Goal: Information Seeking & Learning: Learn about a topic

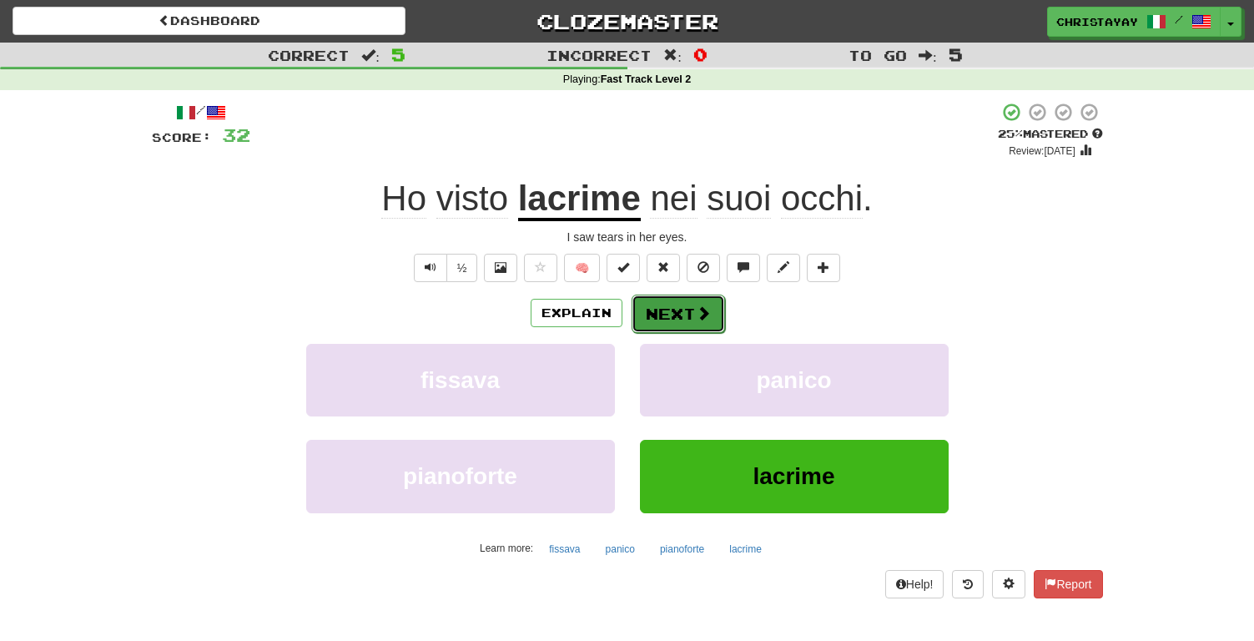
click at [689, 313] on button "Next" at bounding box center [678, 314] width 93 height 38
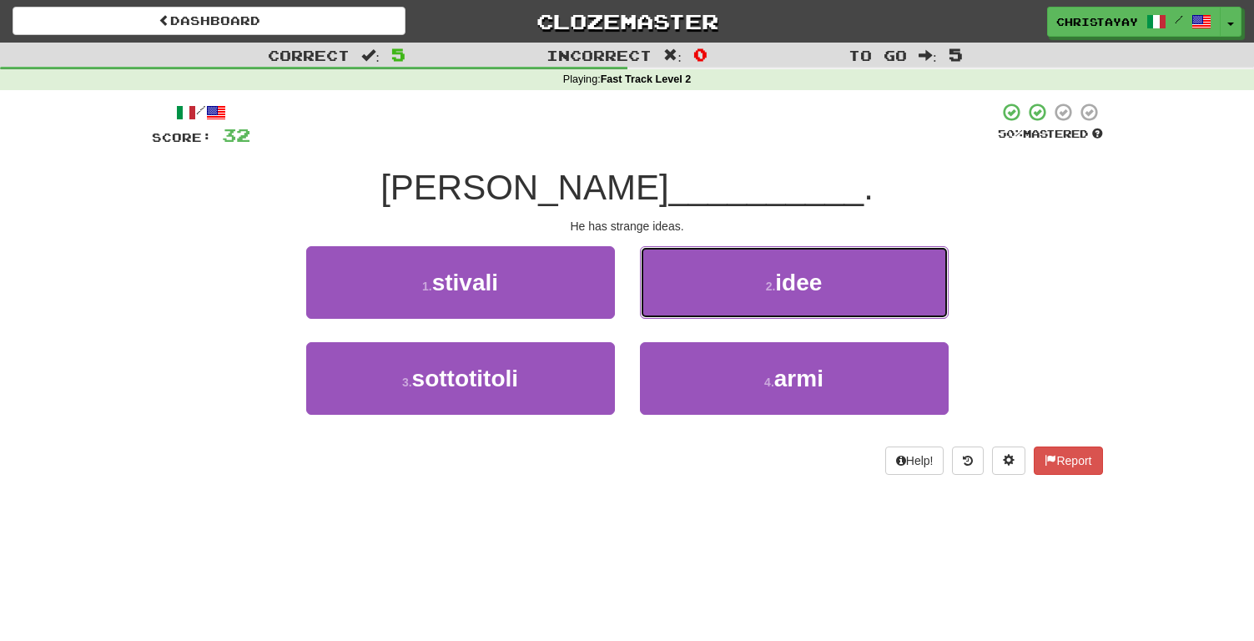
click at [689, 313] on button "2 . idee" at bounding box center [794, 282] width 309 height 73
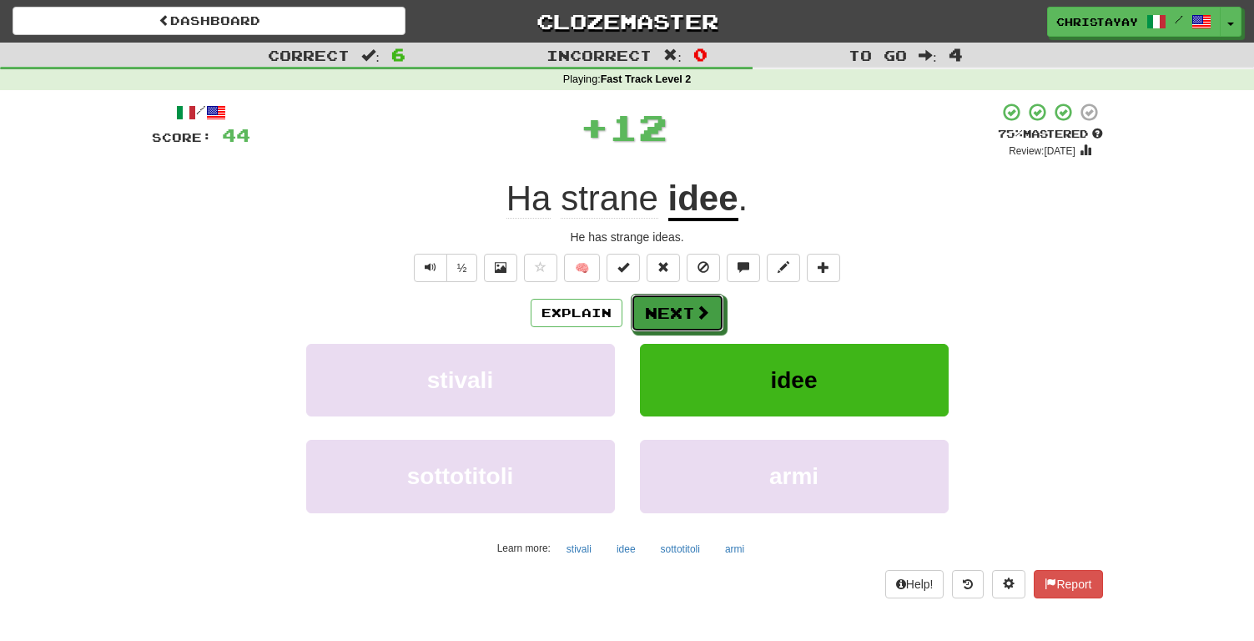
click at [689, 313] on button "Next" at bounding box center [677, 313] width 93 height 38
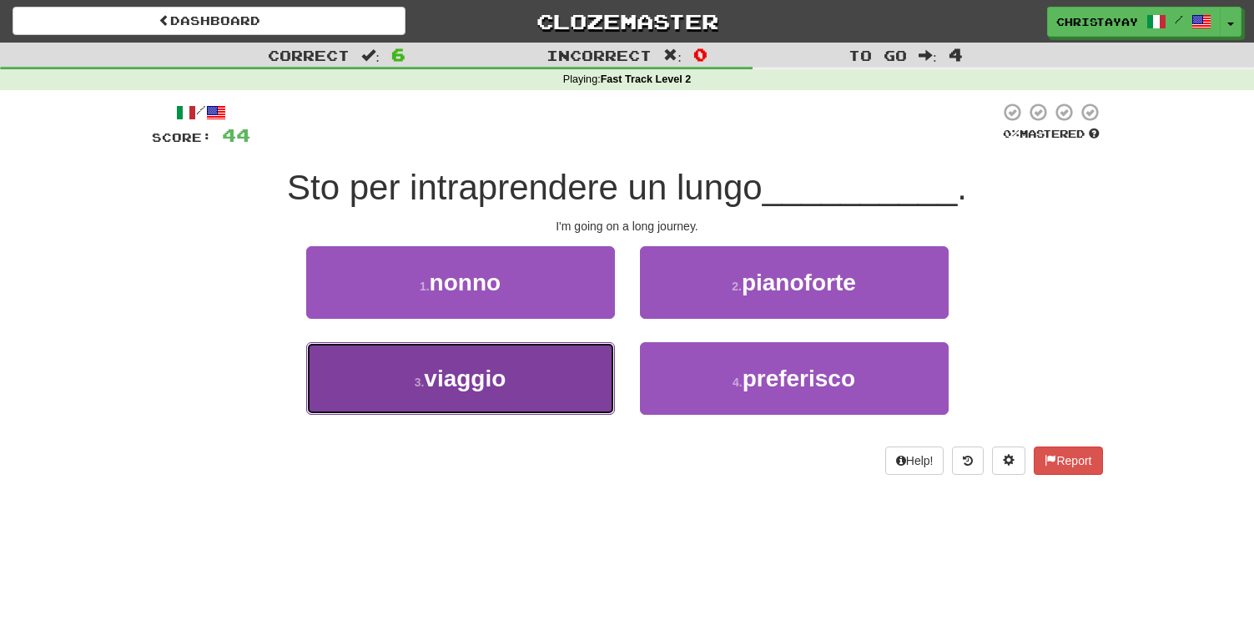
click at [562, 369] on button "3 . viaggio" at bounding box center [460, 378] width 309 height 73
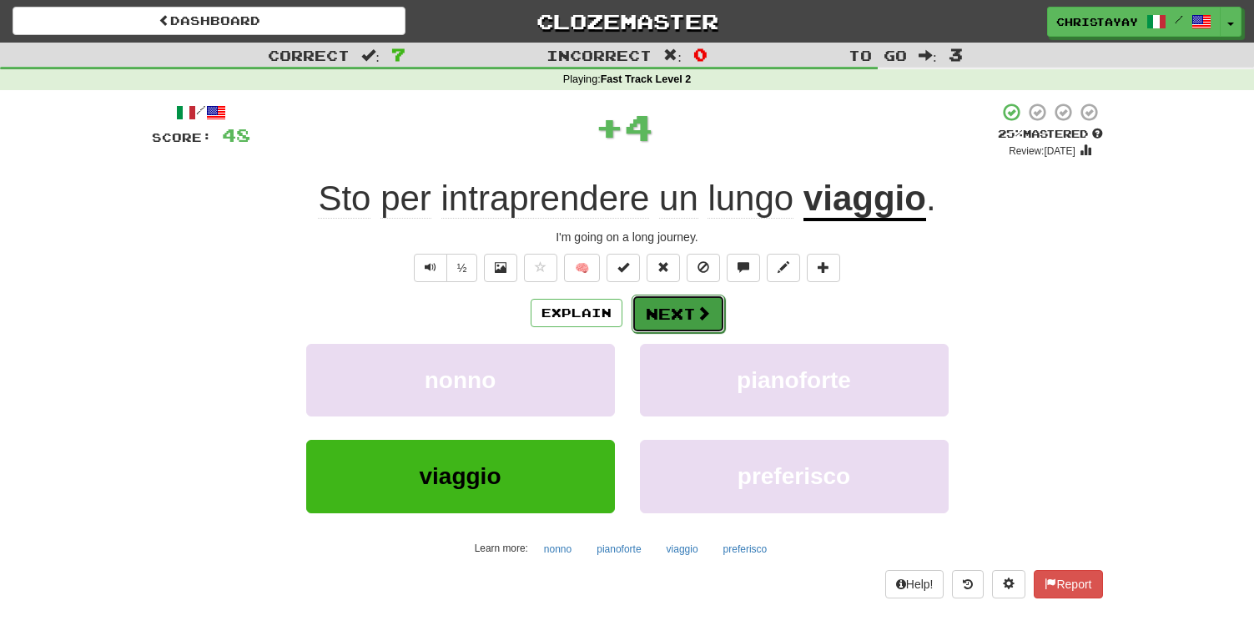
click at [667, 313] on button "Next" at bounding box center [678, 314] width 93 height 38
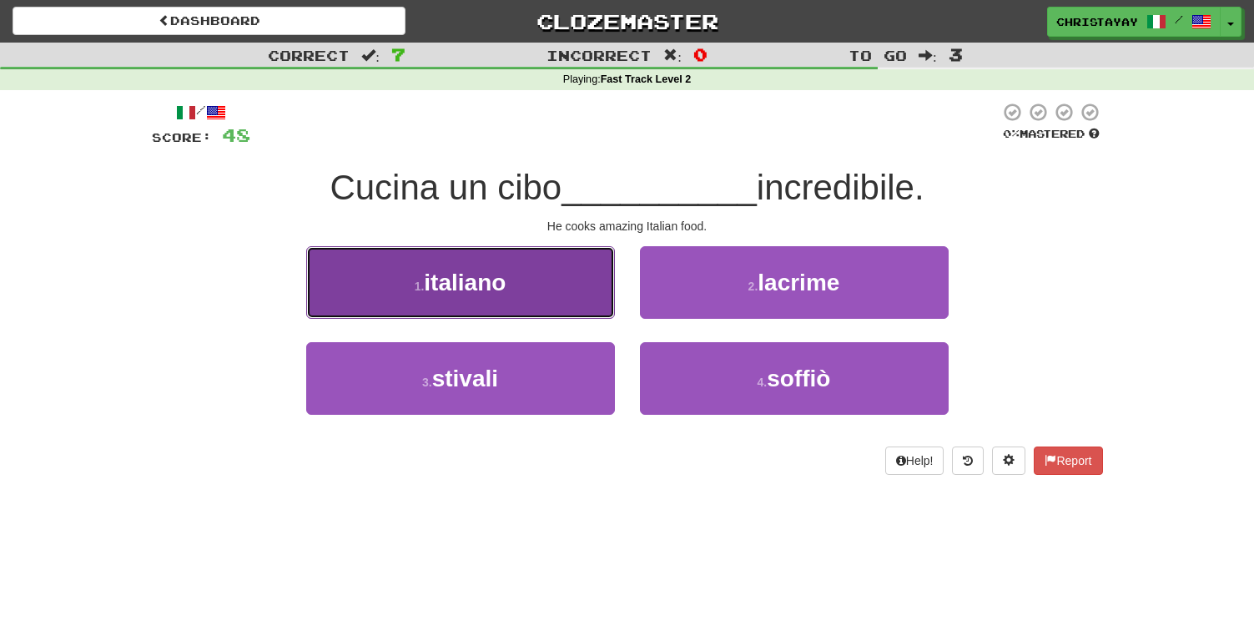
click at [582, 292] on button "1 . [DEMOGRAPHIC_DATA]" at bounding box center [460, 282] width 309 height 73
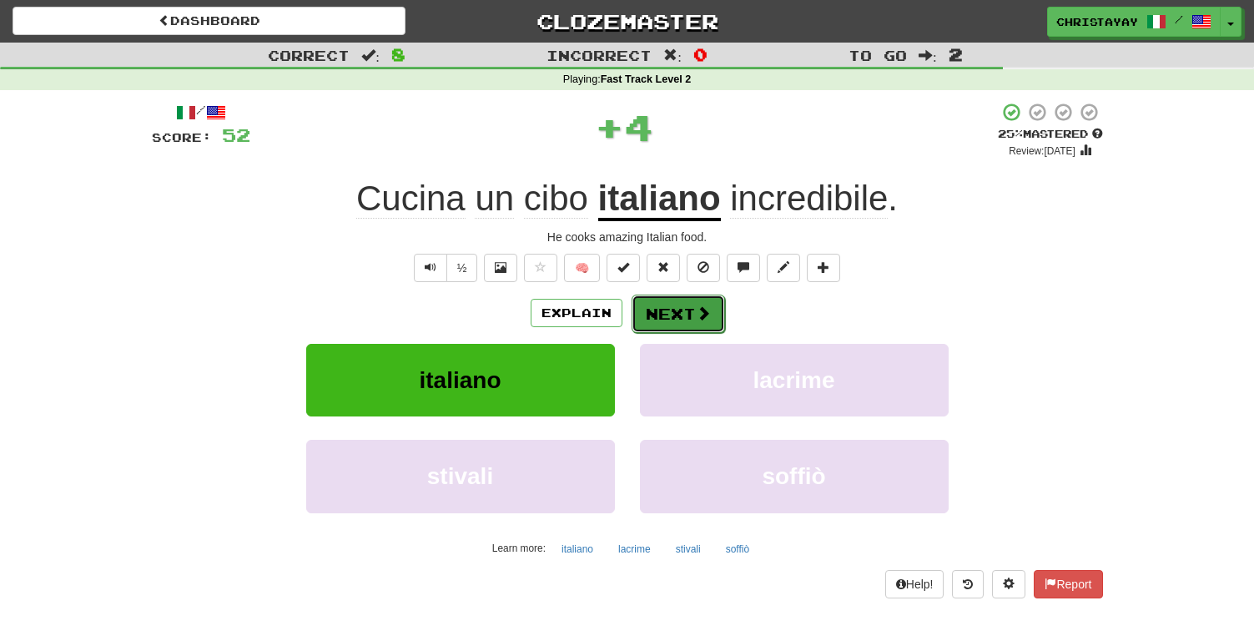
click at [682, 314] on button "Next" at bounding box center [678, 314] width 93 height 38
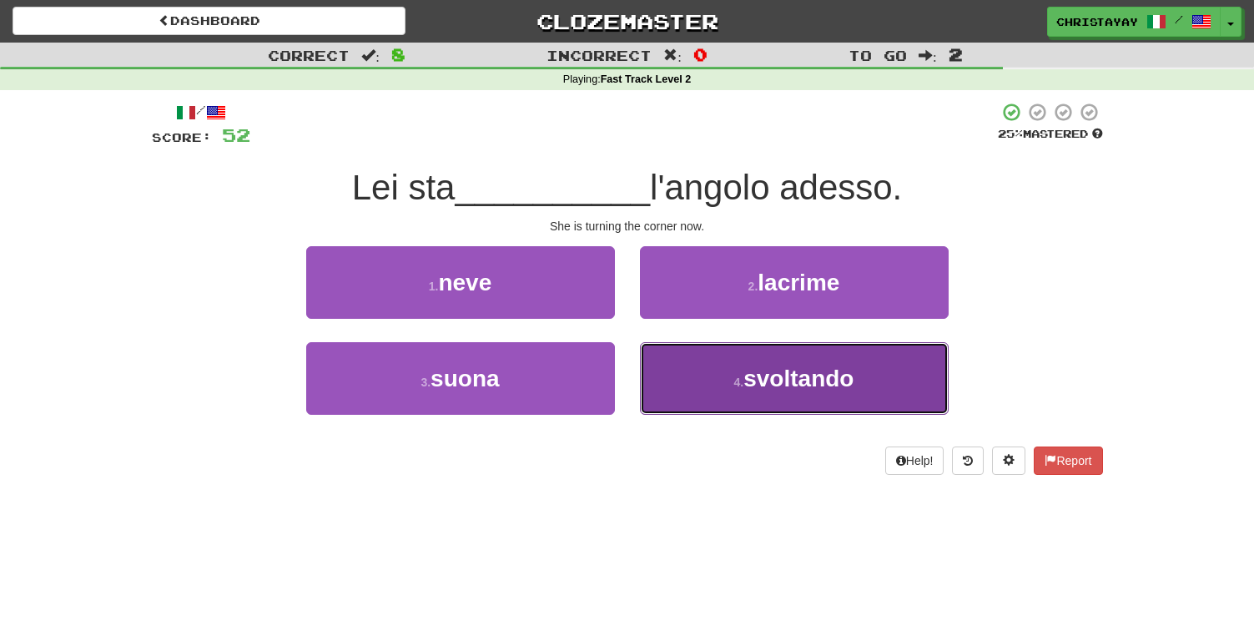
click at [711, 355] on button "4 . svoltando" at bounding box center [794, 378] width 309 height 73
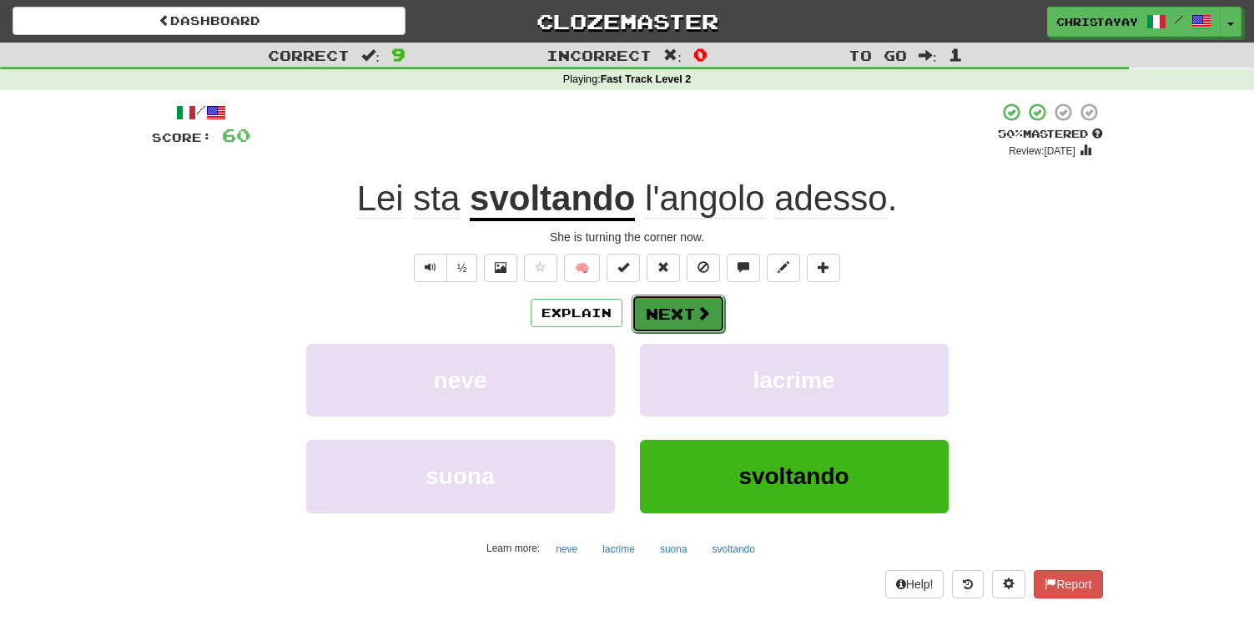
click at [703, 313] on span at bounding box center [703, 312] width 15 height 15
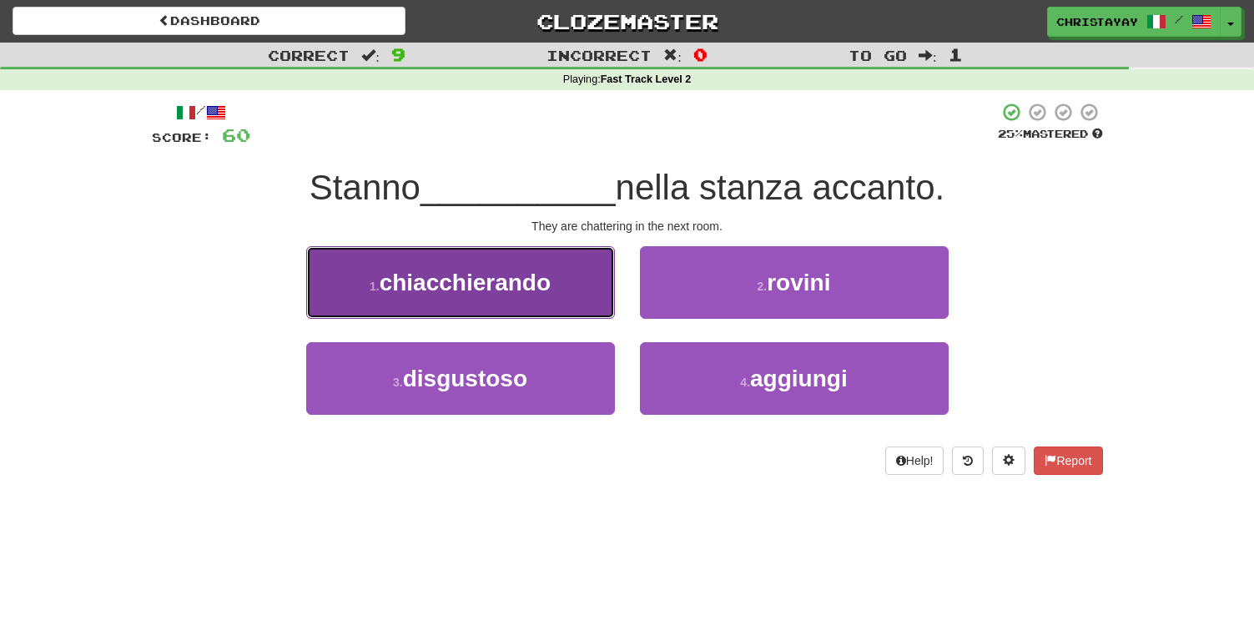
click at [533, 300] on button "1 . chiacchierando" at bounding box center [460, 282] width 309 height 73
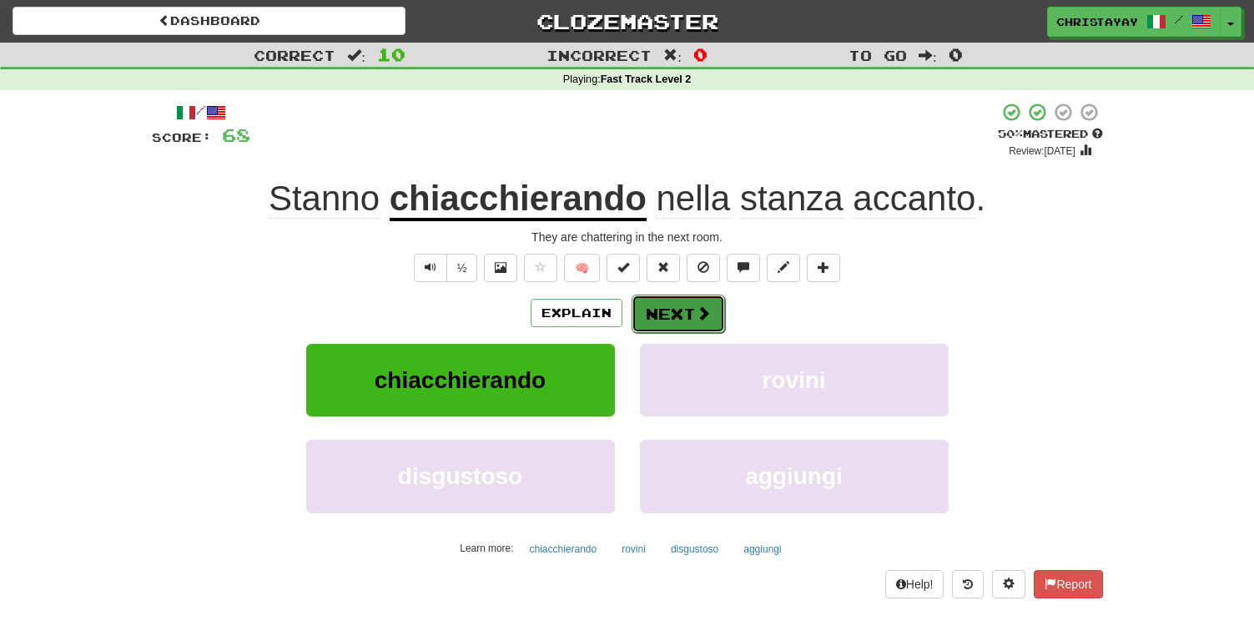
click at [657, 305] on button "Next" at bounding box center [678, 314] width 93 height 38
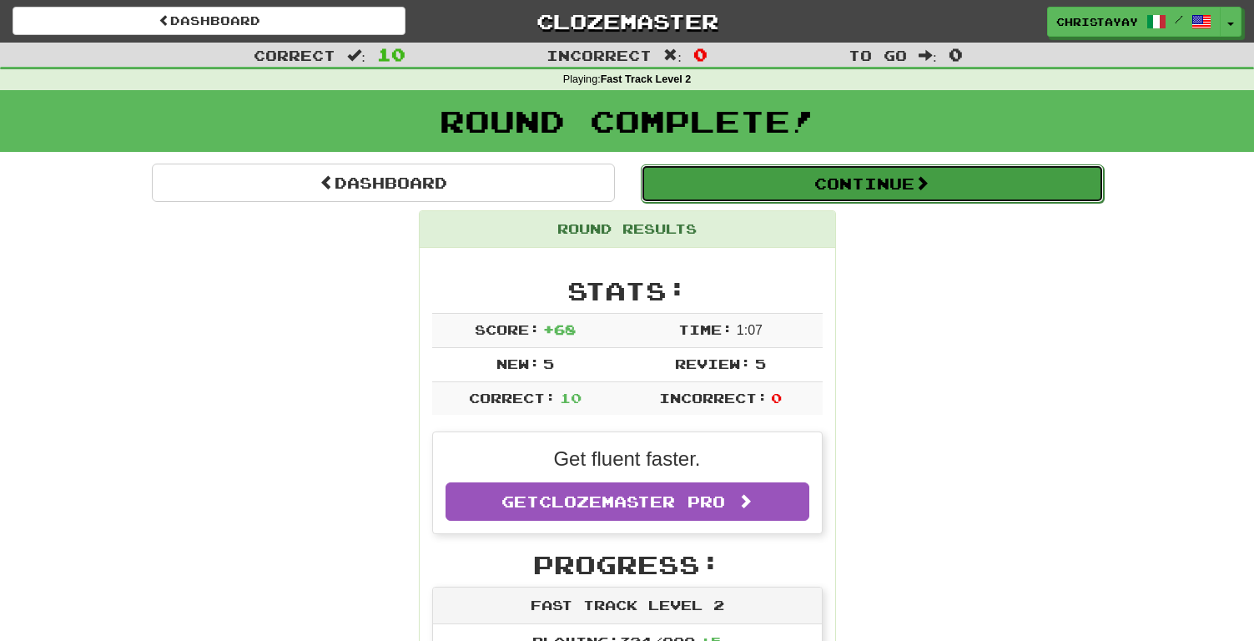
click at [698, 193] on button "Continue" at bounding box center [872, 183] width 463 height 38
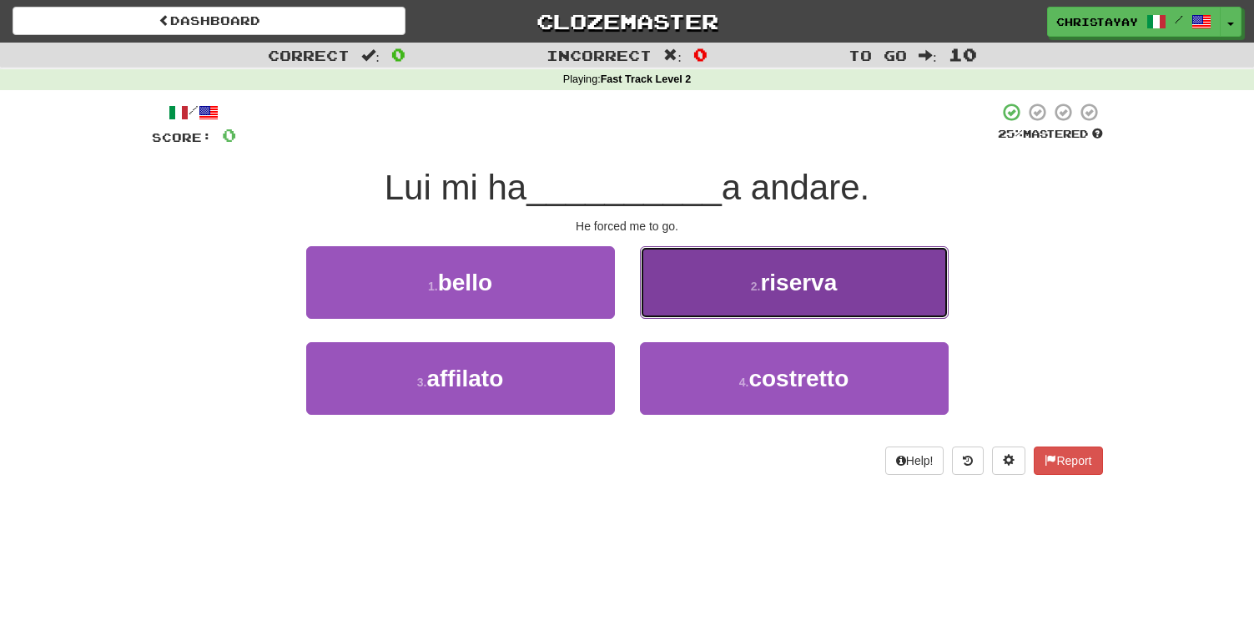
click at [679, 309] on button "2 . riserva" at bounding box center [794, 282] width 309 height 73
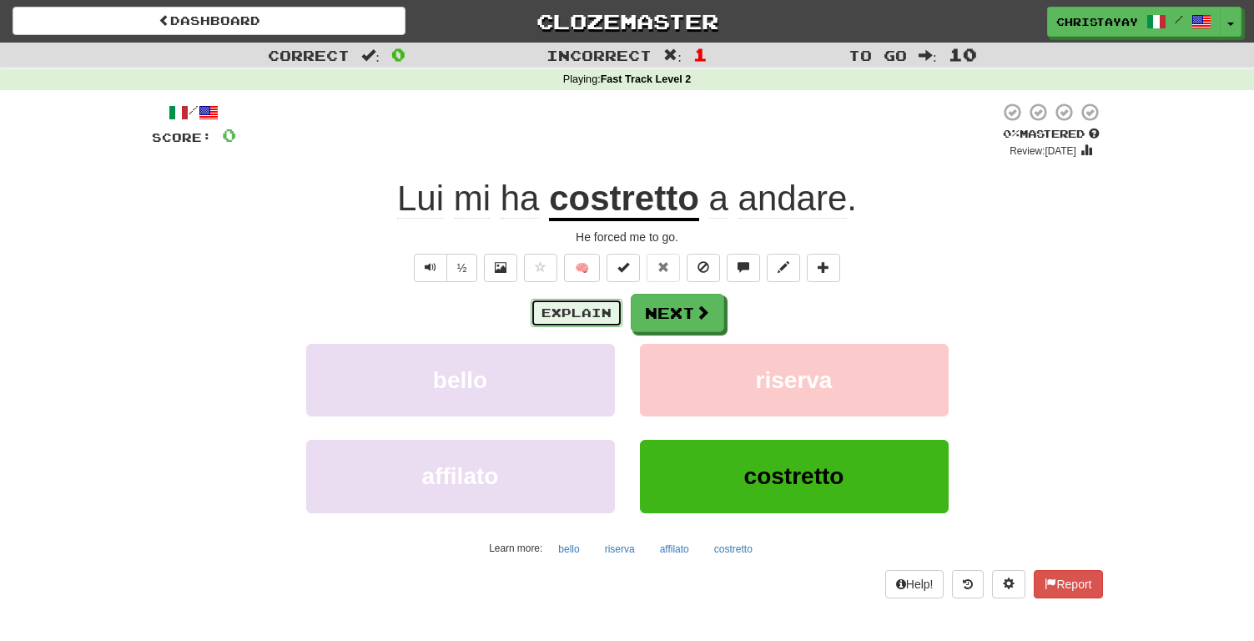
click at [594, 312] on button "Explain" at bounding box center [577, 313] width 92 height 28
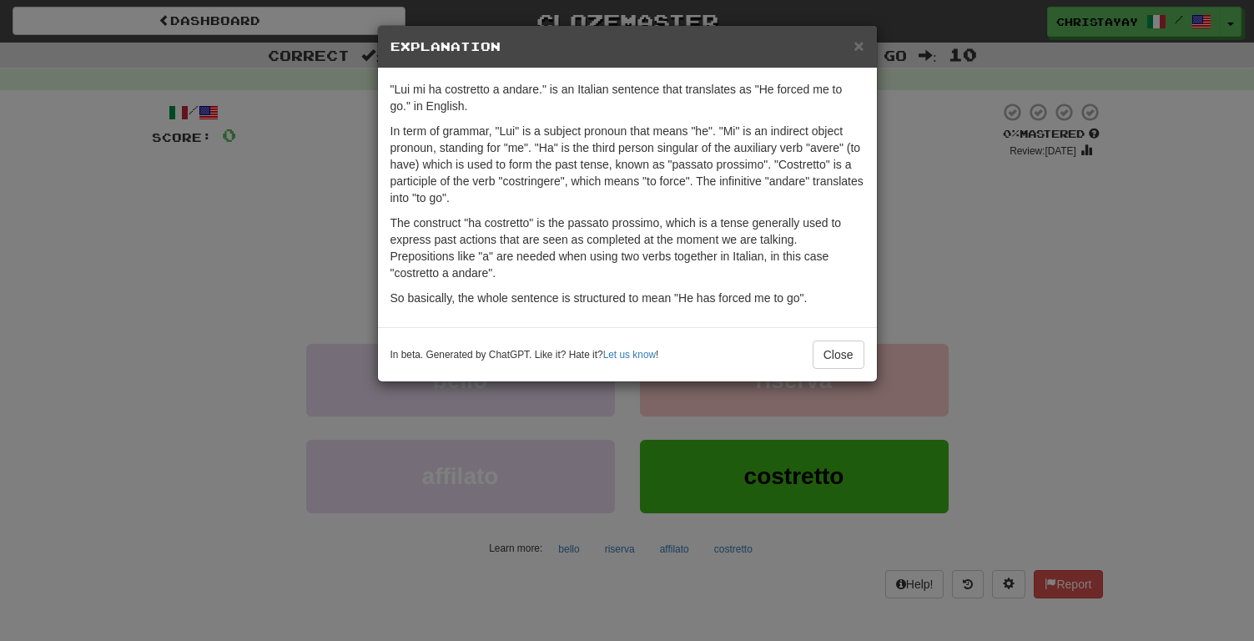
click at [847, 41] on h5 "Explanation" at bounding box center [627, 46] width 474 height 17
click at [865, 54] on div "× Explanation" at bounding box center [627, 47] width 499 height 43
click at [857, 53] on div "× Explanation" at bounding box center [627, 47] width 499 height 43
click at [859, 52] on span "×" at bounding box center [859, 45] width 10 height 19
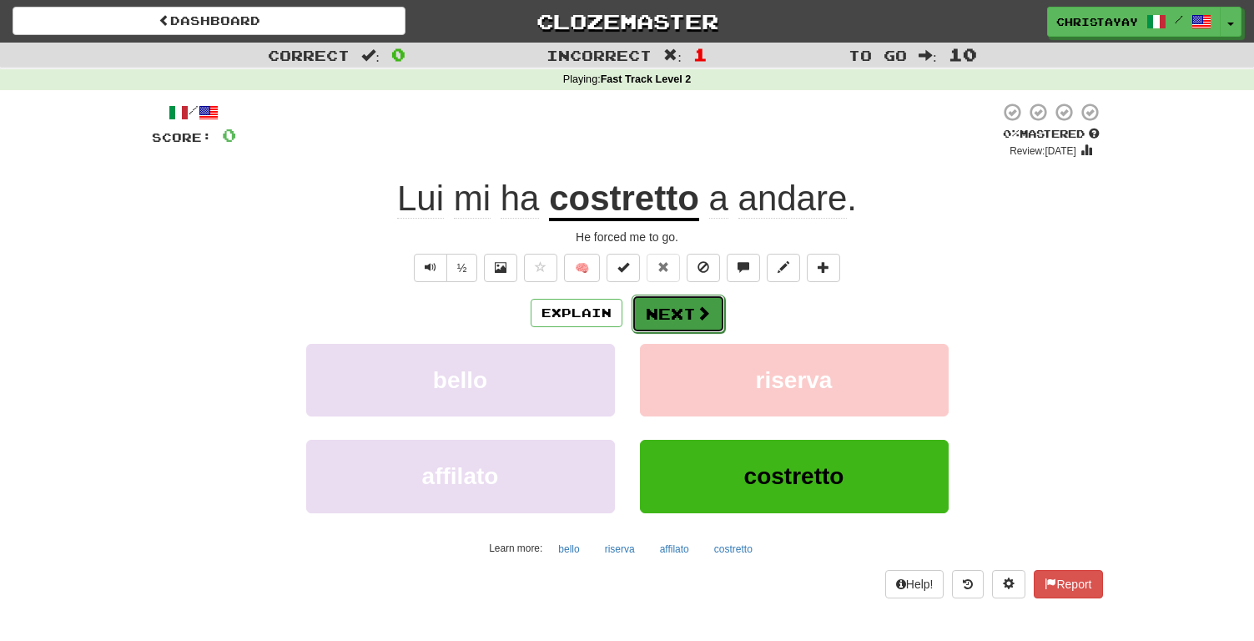
click at [674, 305] on button "Next" at bounding box center [678, 314] width 93 height 38
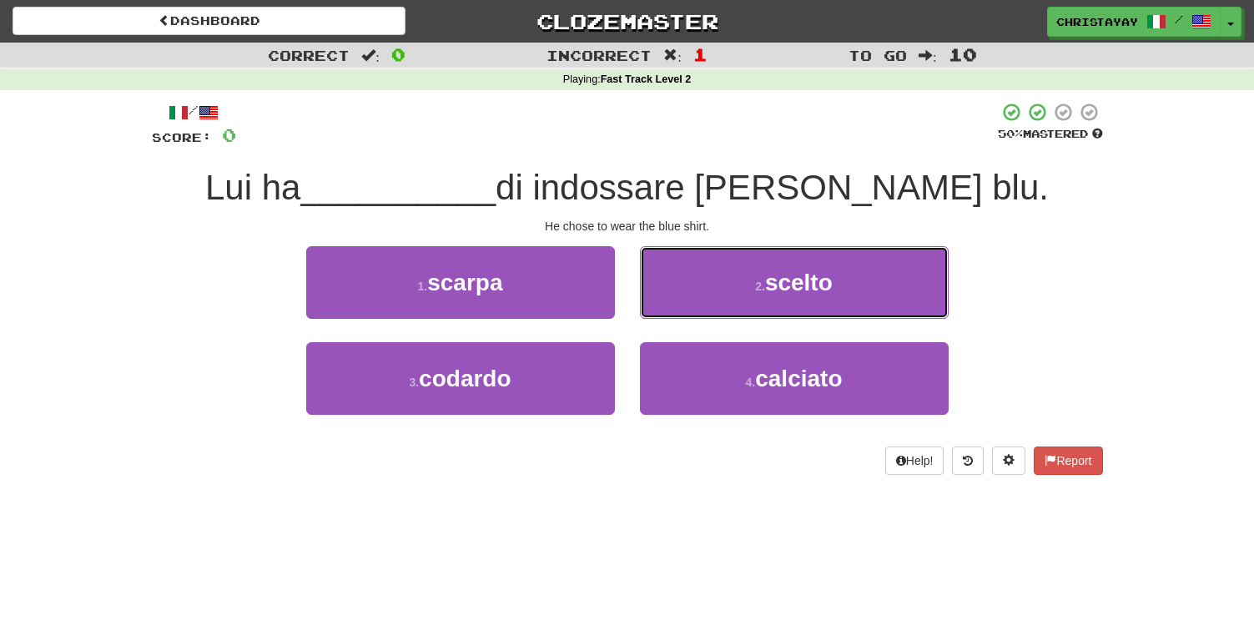
click at [674, 305] on button "2 . scelto" at bounding box center [794, 282] width 309 height 73
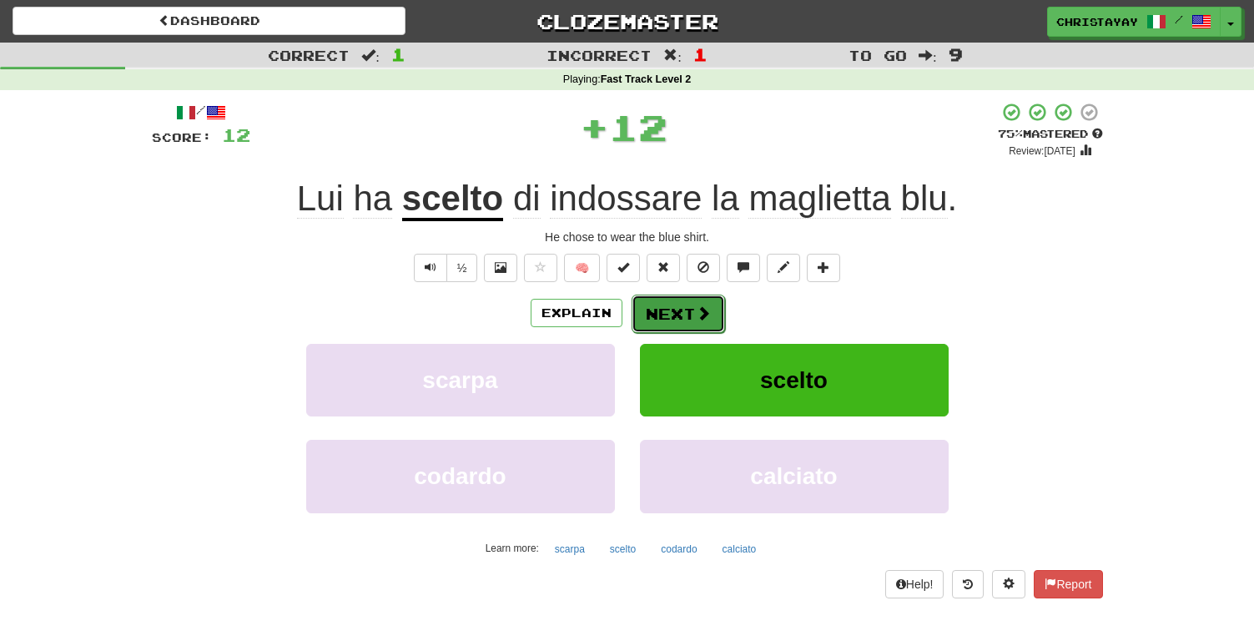
click at [672, 316] on button "Next" at bounding box center [678, 314] width 93 height 38
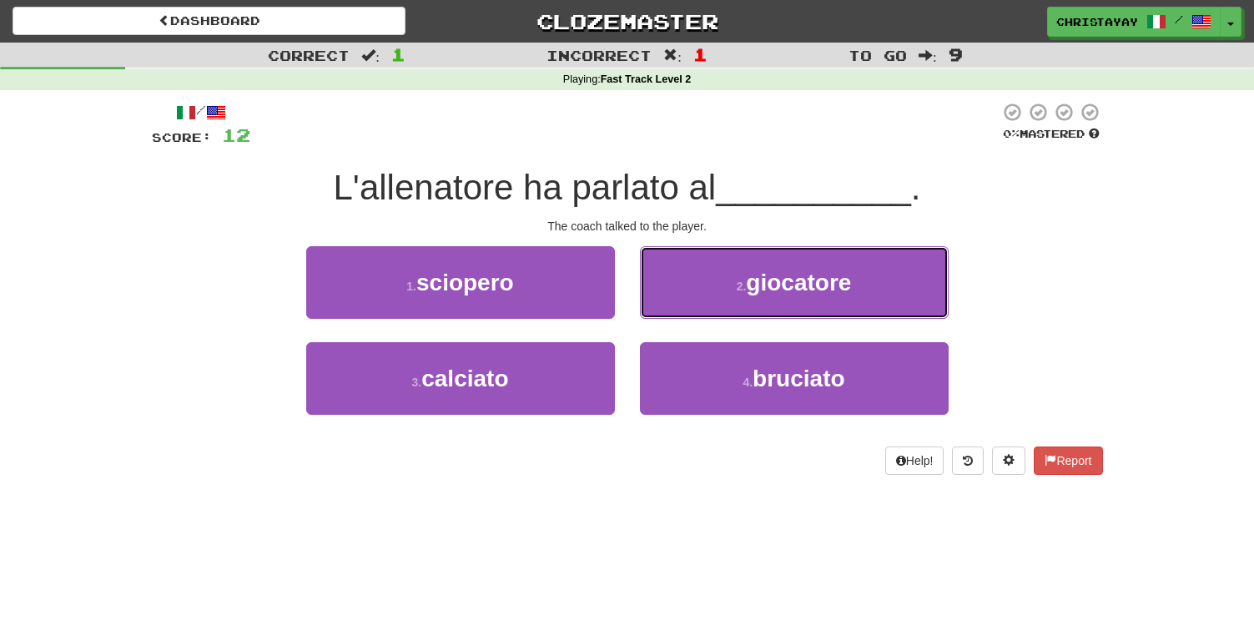
click at [672, 315] on button "2 . giocatore" at bounding box center [794, 282] width 309 height 73
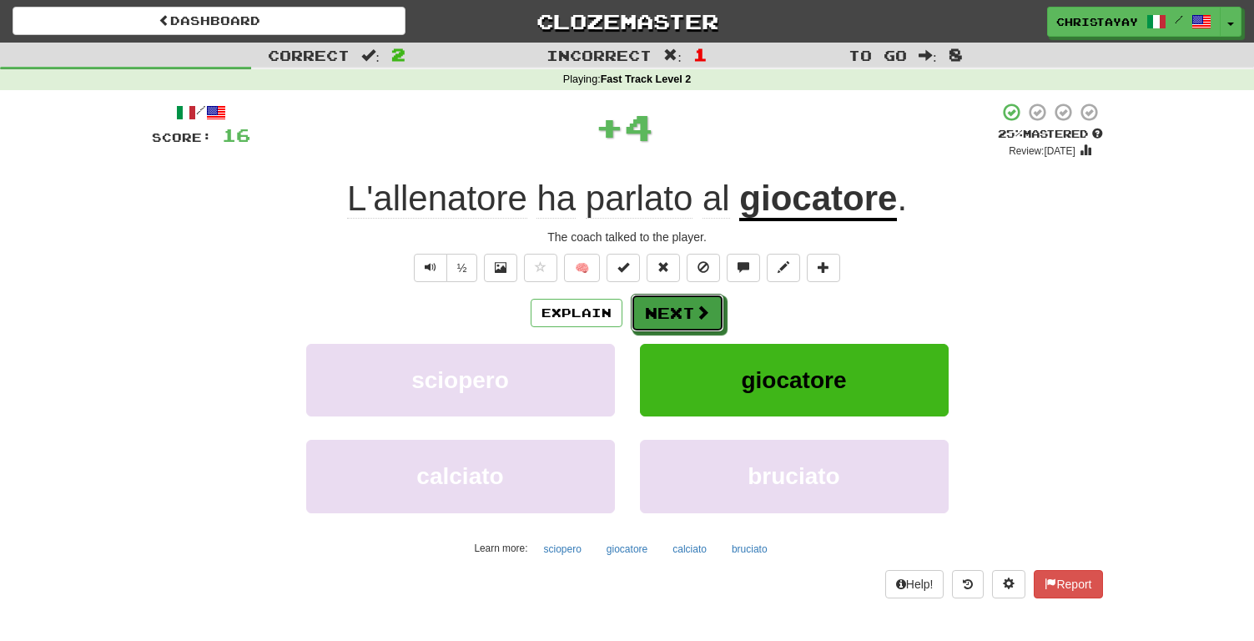
click at [672, 315] on button "Next" at bounding box center [677, 313] width 93 height 38
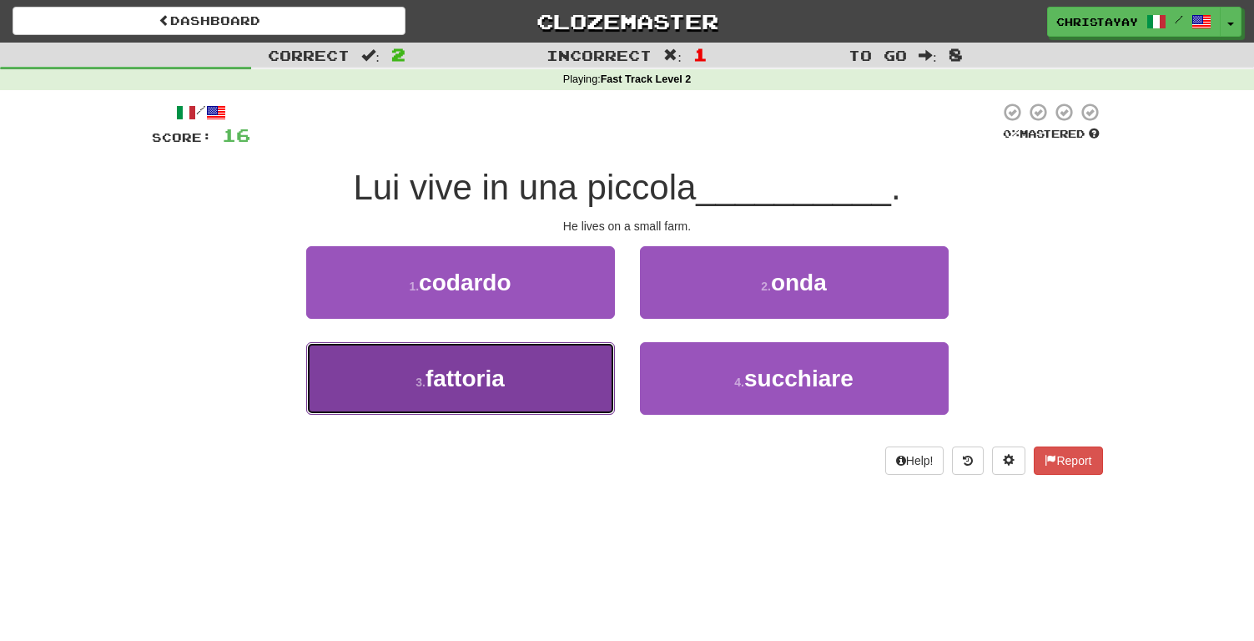
click at [604, 380] on button "3 . [GEOGRAPHIC_DATA]" at bounding box center [460, 378] width 309 height 73
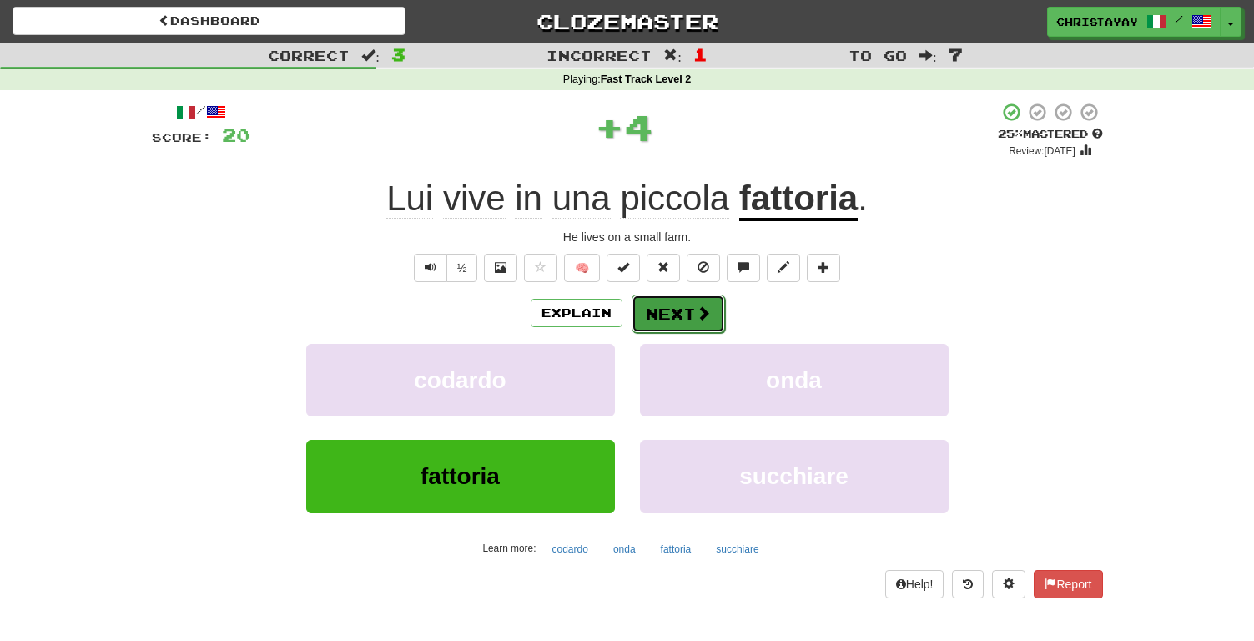
click at [649, 321] on button "Next" at bounding box center [678, 314] width 93 height 38
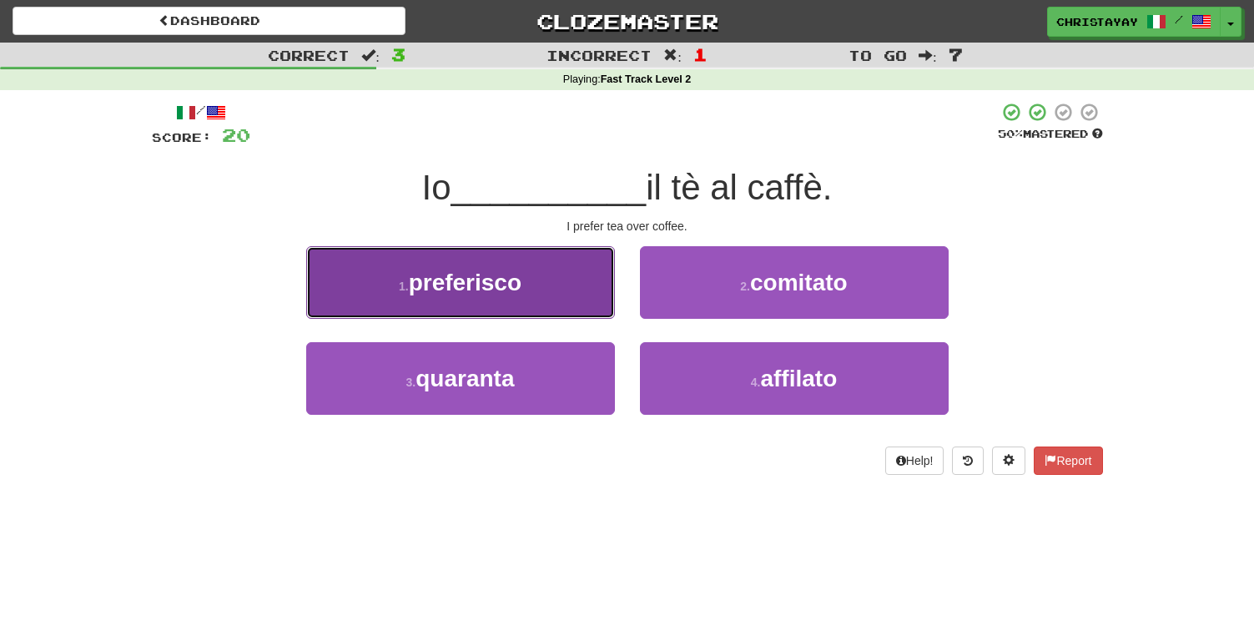
click at [568, 313] on button "1 . preferisco" at bounding box center [460, 282] width 309 height 73
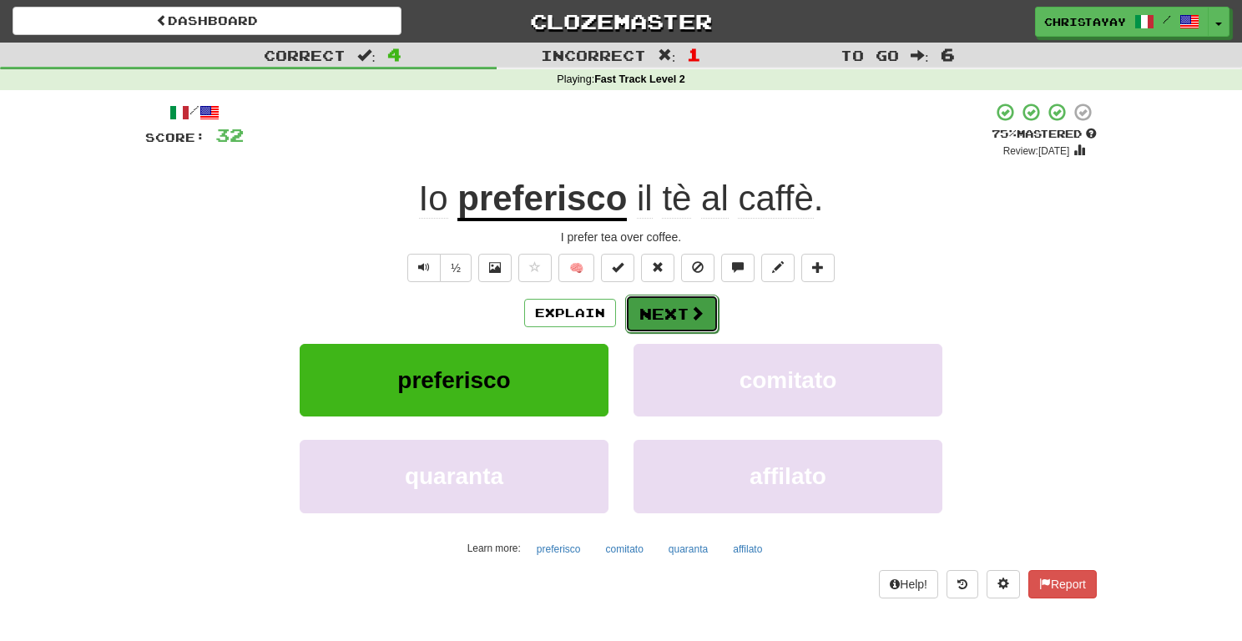
click at [652, 303] on button "Next" at bounding box center [671, 314] width 93 height 38
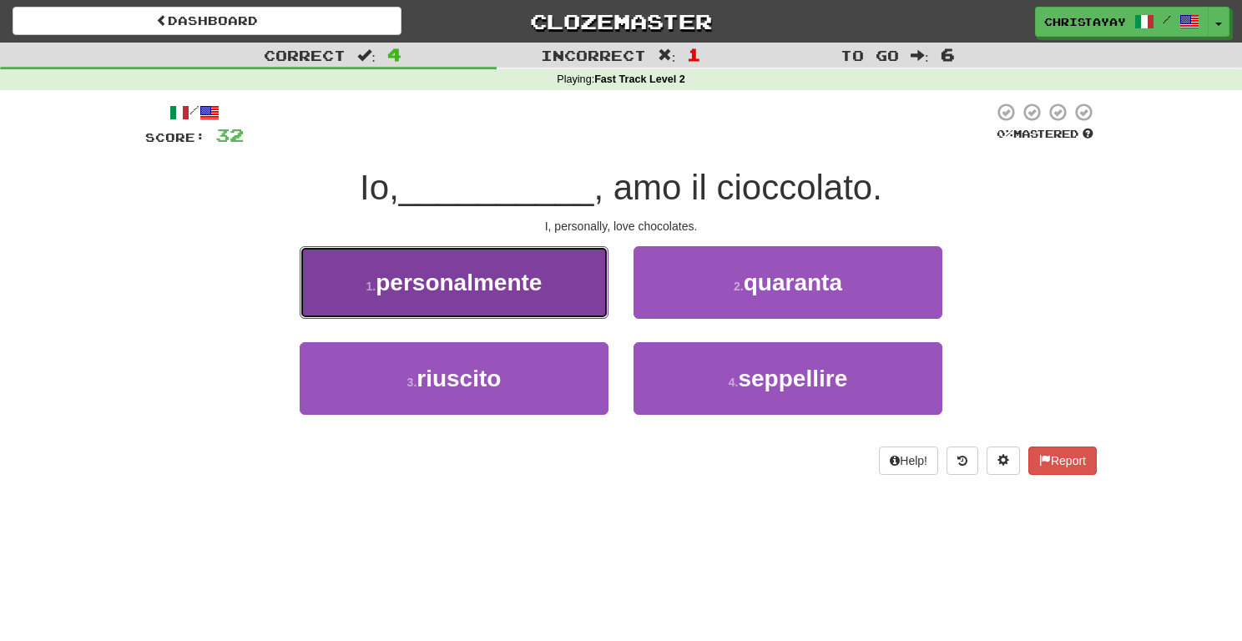
click at [568, 297] on button "1 . personalmente" at bounding box center [454, 282] width 309 height 73
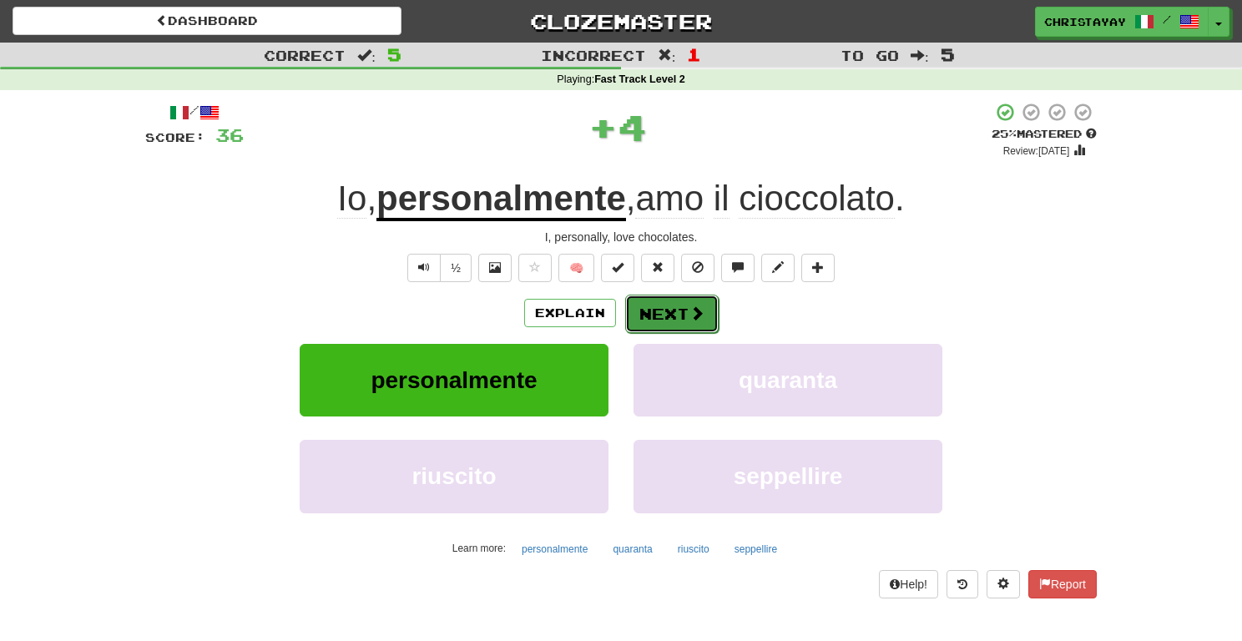
click at [651, 316] on button "Next" at bounding box center [671, 314] width 93 height 38
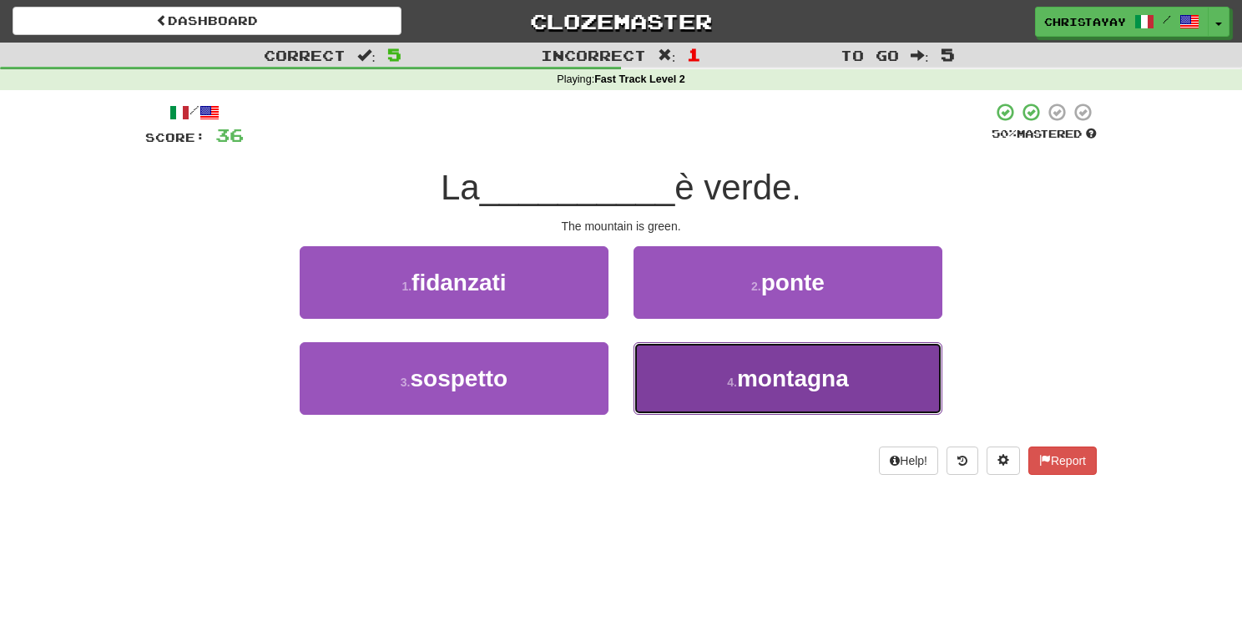
click at [709, 363] on button "4 . [PERSON_NAME]" at bounding box center [787, 378] width 309 height 73
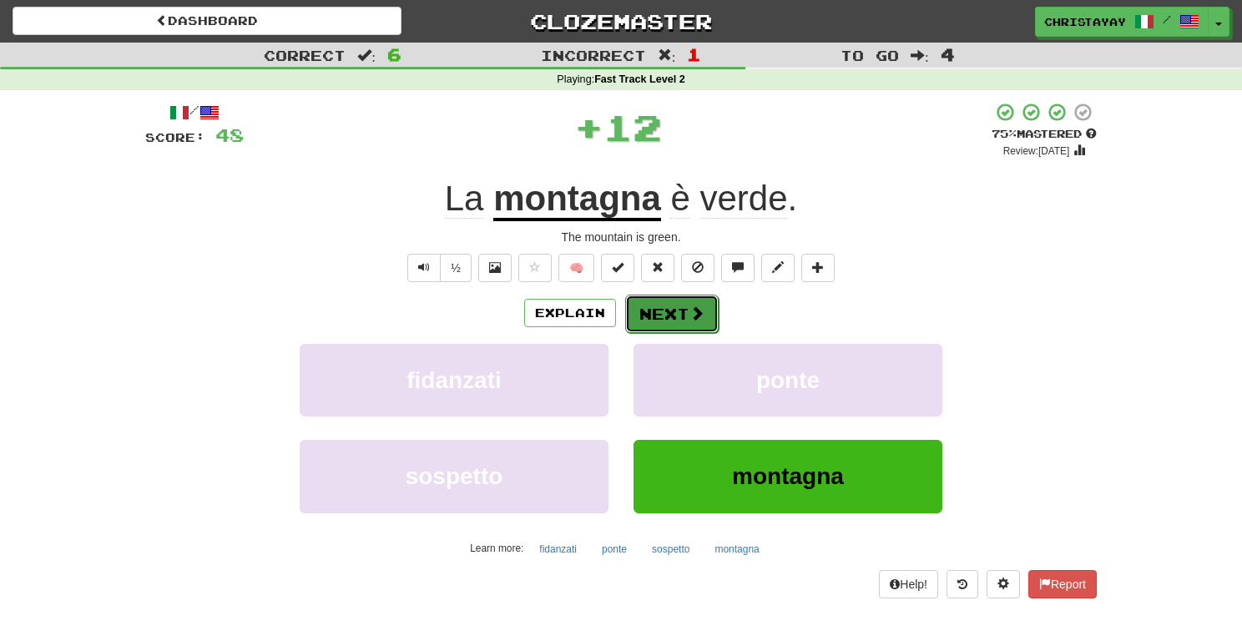
click at [684, 318] on button "Next" at bounding box center [671, 314] width 93 height 38
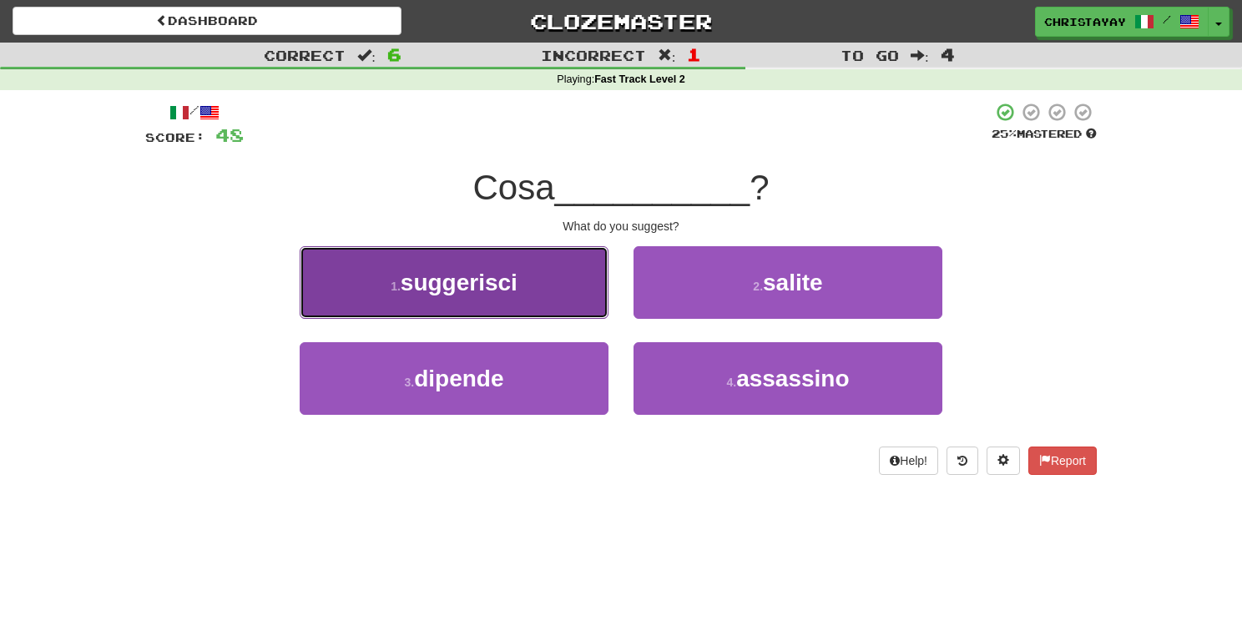
click at [530, 291] on button "1 . suggerisci" at bounding box center [454, 282] width 309 height 73
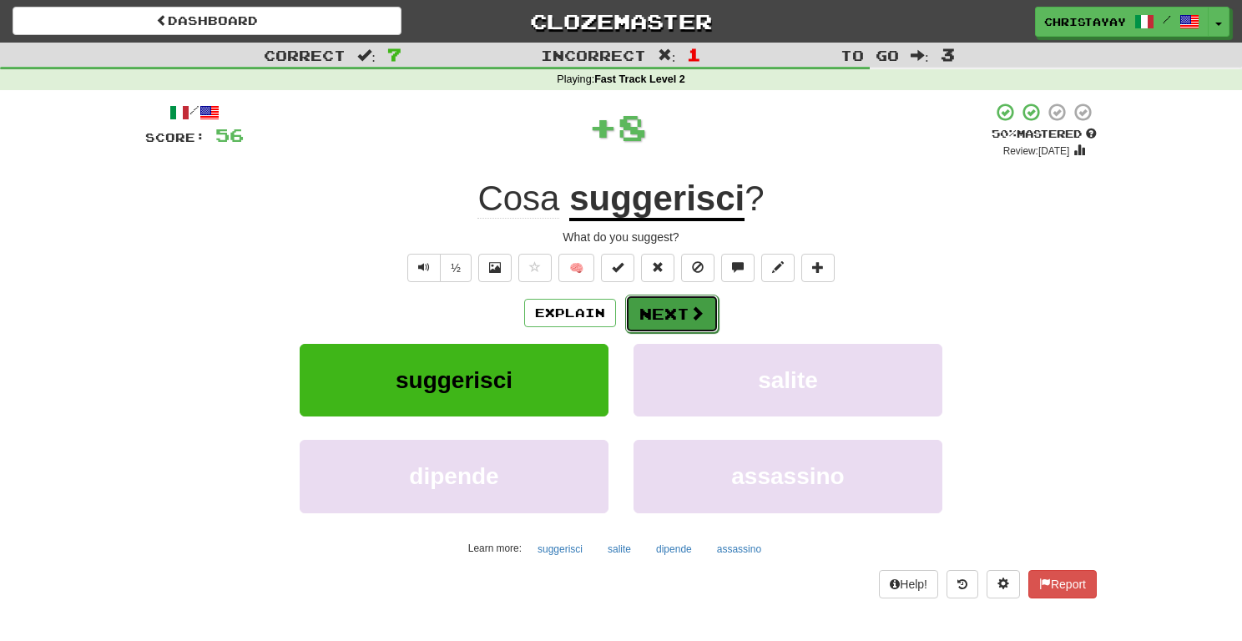
click at [689, 320] on span at bounding box center [696, 312] width 15 height 15
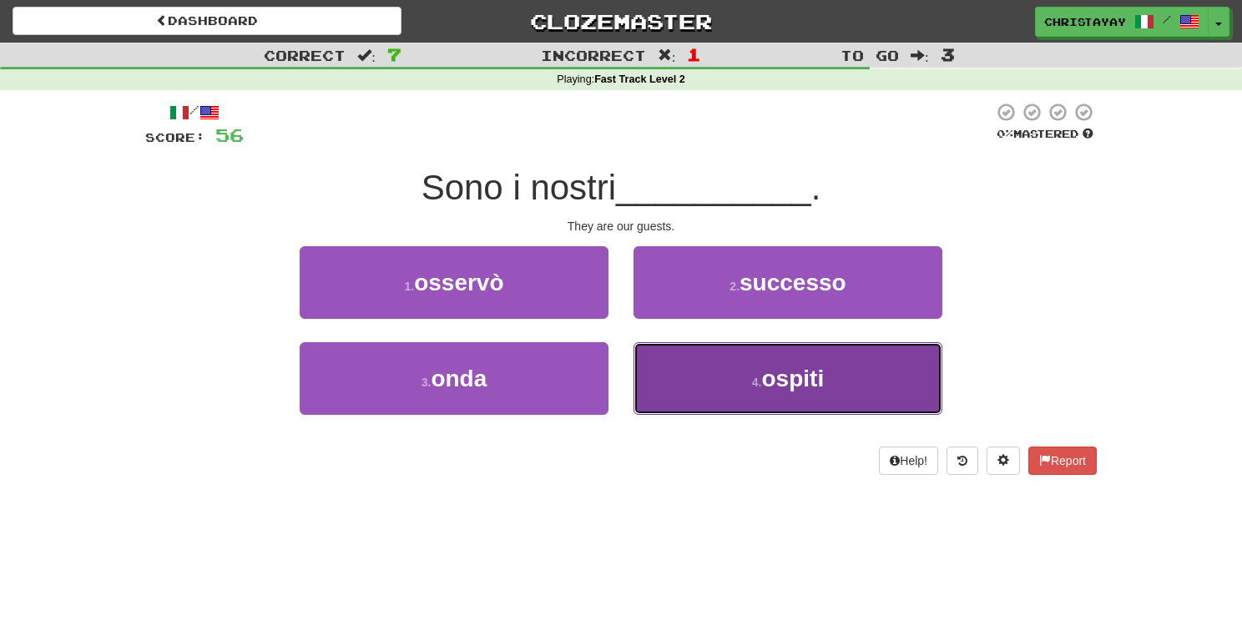
click at [717, 371] on button "4 . ospiti" at bounding box center [787, 378] width 309 height 73
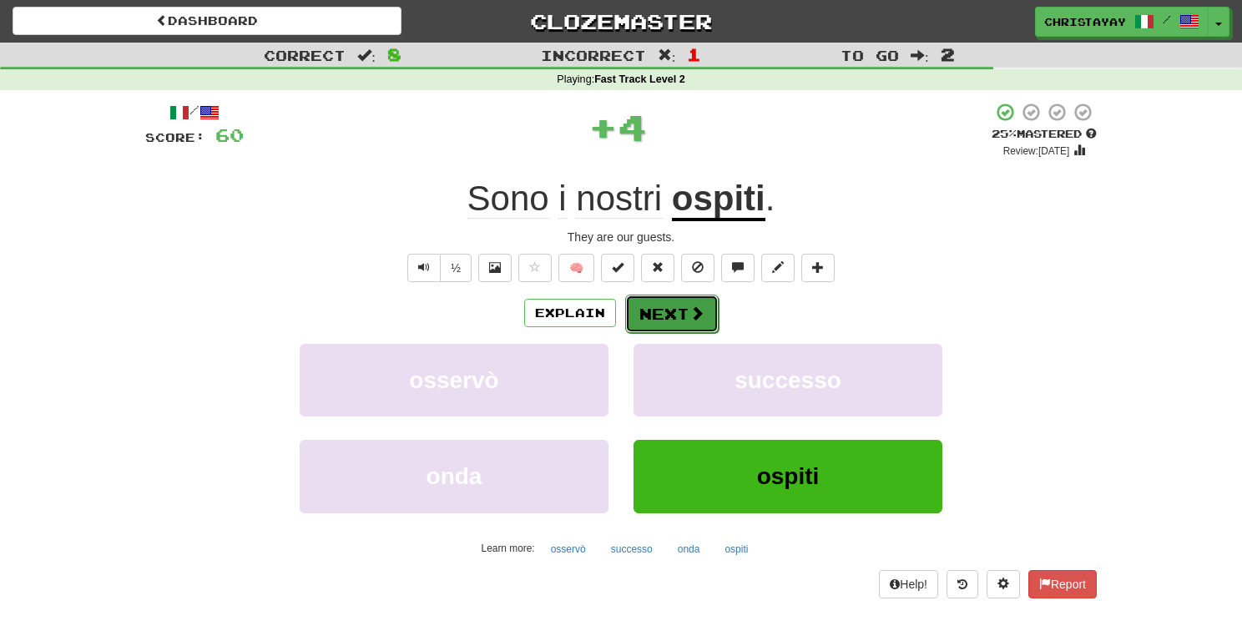
click at [680, 317] on button "Next" at bounding box center [671, 314] width 93 height 38
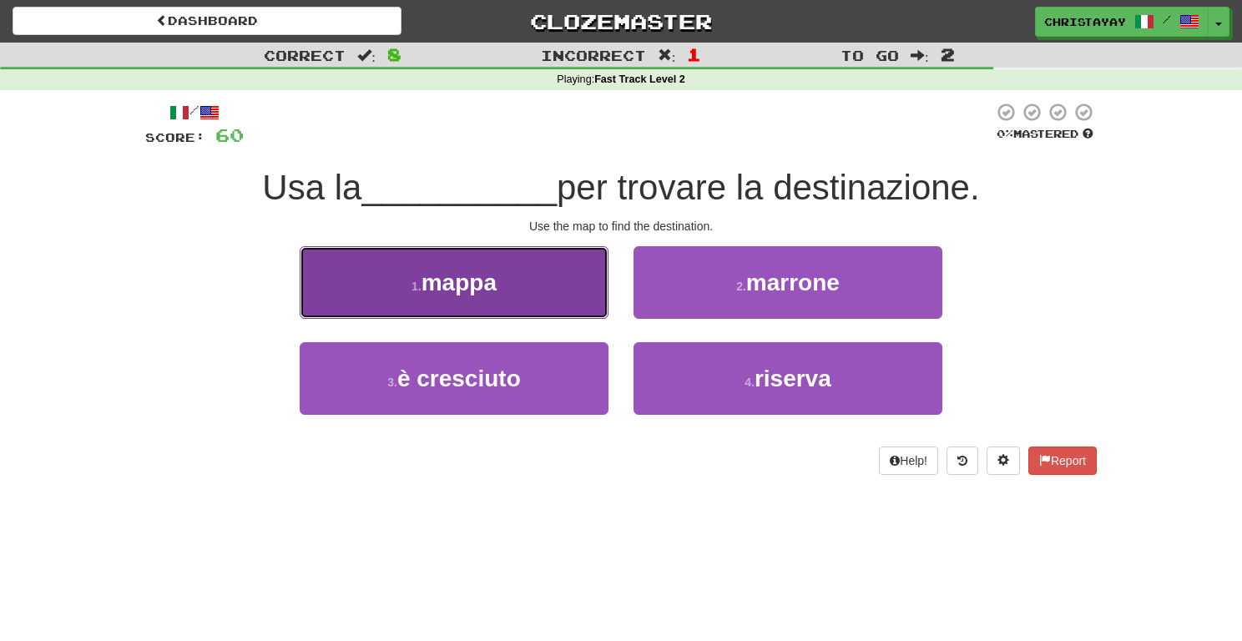
click at [557, 302] on button "1 . mappa" at bounding box center [454, 282] width 309 height 73
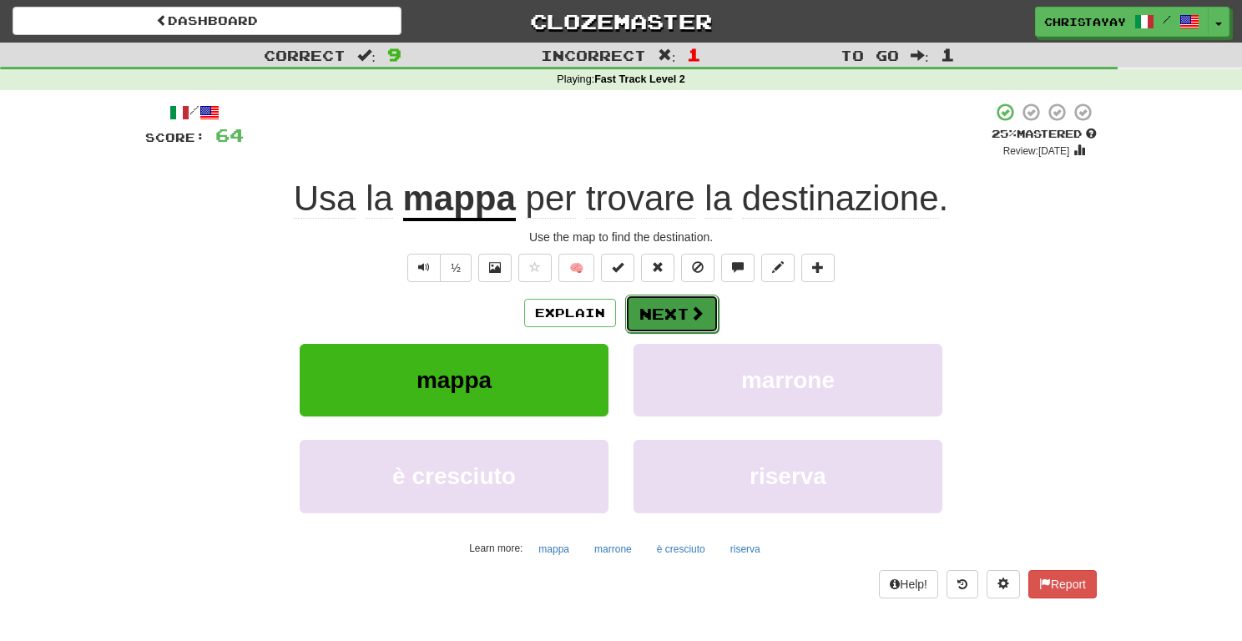
click at [702, 307] on span at bounding box center [696, 312] width 15 height 15
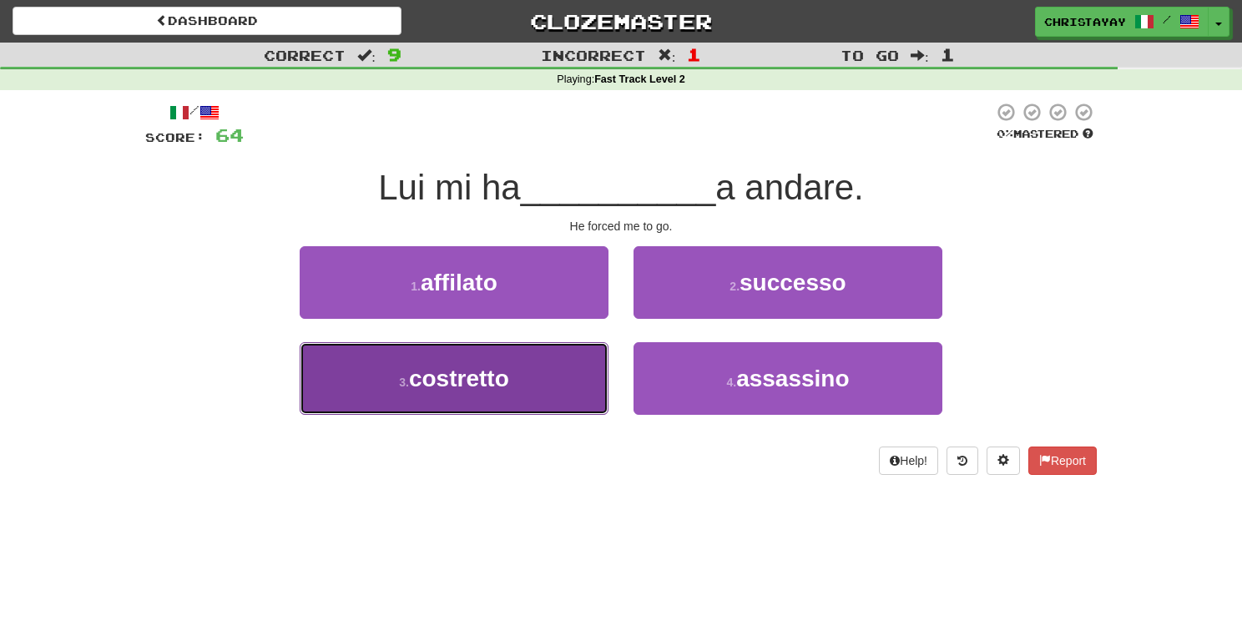
click at [532, 364] on button "3 . costretto" at bounding box center [454, 378] width 309 height 73
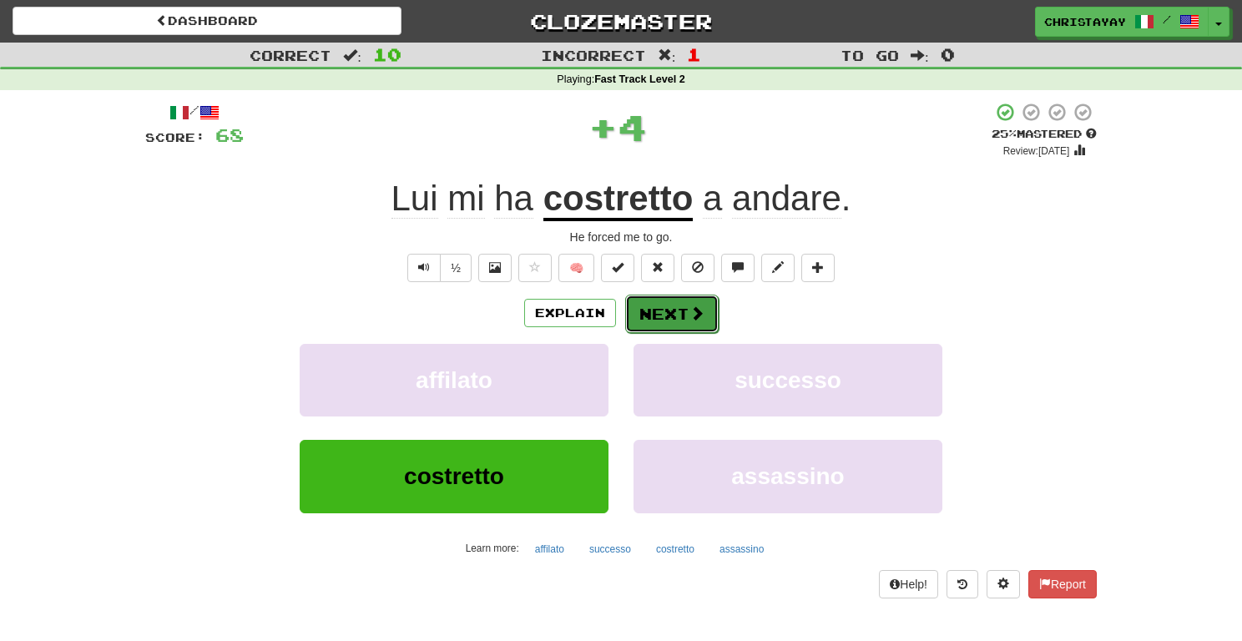
click at [642, 304] on button "Next" at bounding box center [671, 314] width 93 height 38
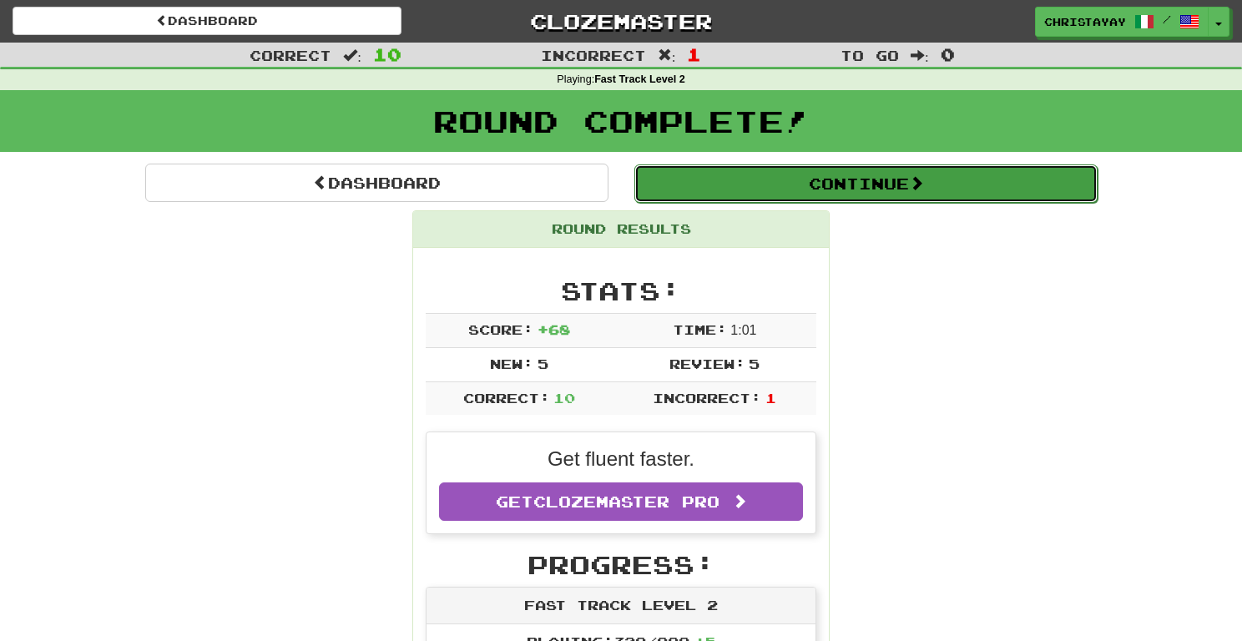
click at [656, 181] on button "Continue" at bounding box center [865, 183] width 463 height 38
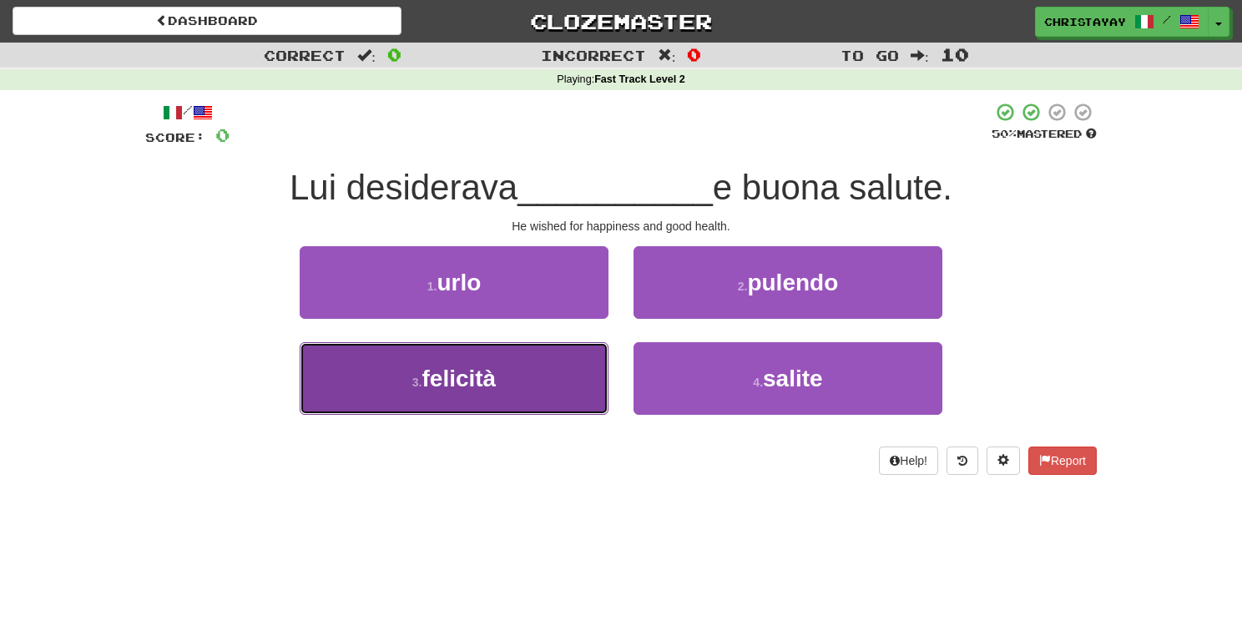
click at [524, 383] on button "3 . [PERSON_NAME]" at bounding box center [454, 378] width 309 height 73
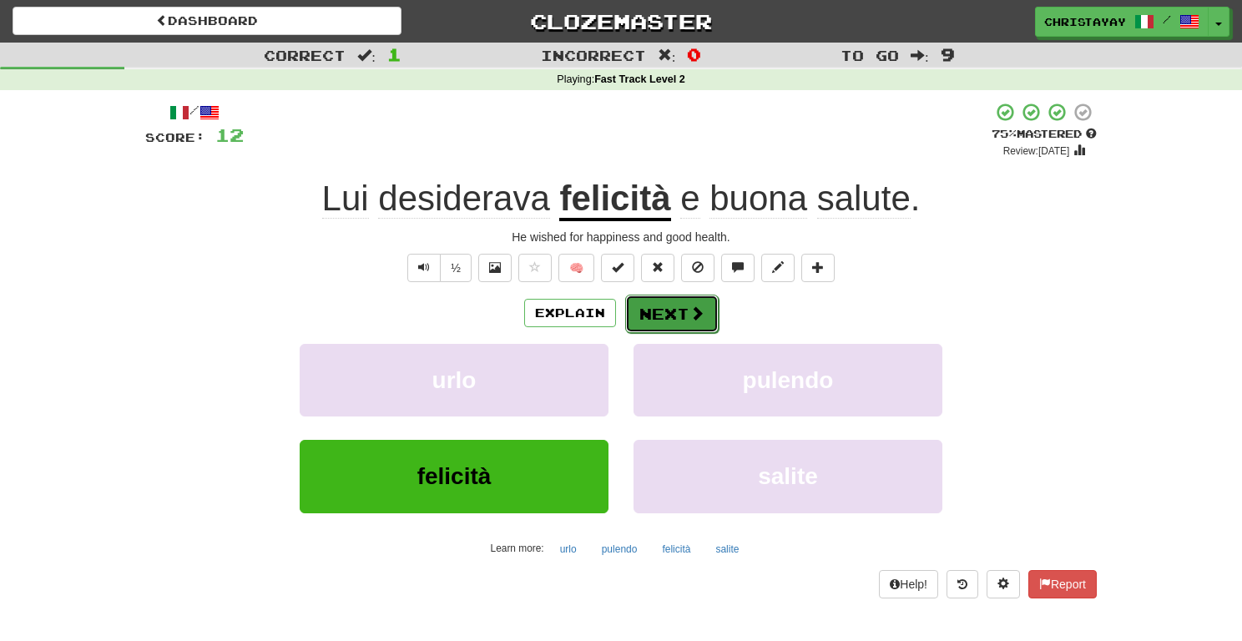
click at [655, 322] on button "Next" at bounding box center [671, 314] width 93 height 38
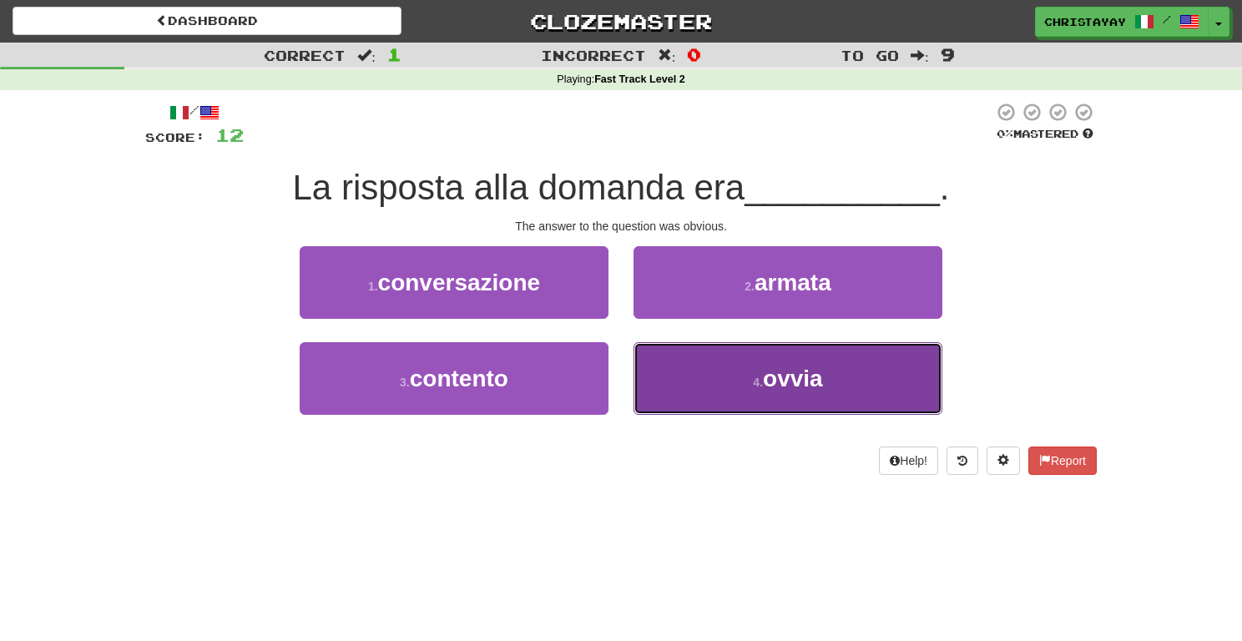
click at [686, 367] on button "4 . ovvia" at bounding box center [787, 378] width 309 height 73
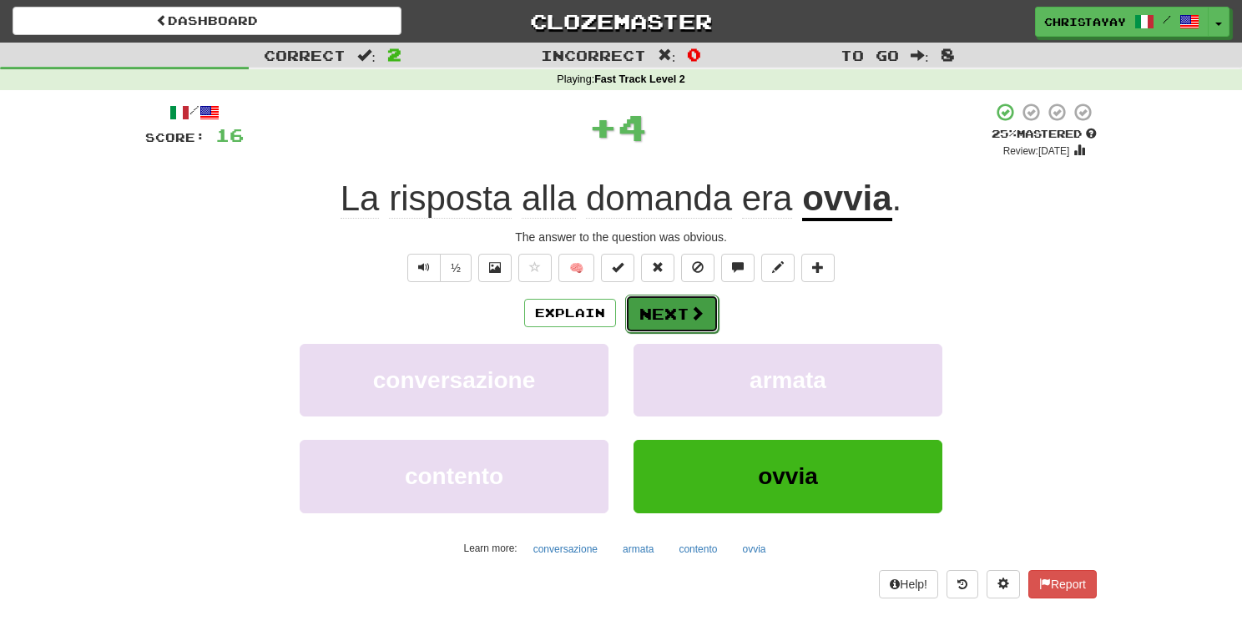
click at [670, 302] on button "Next" at bounding box center [671, 314] width 93 height 38
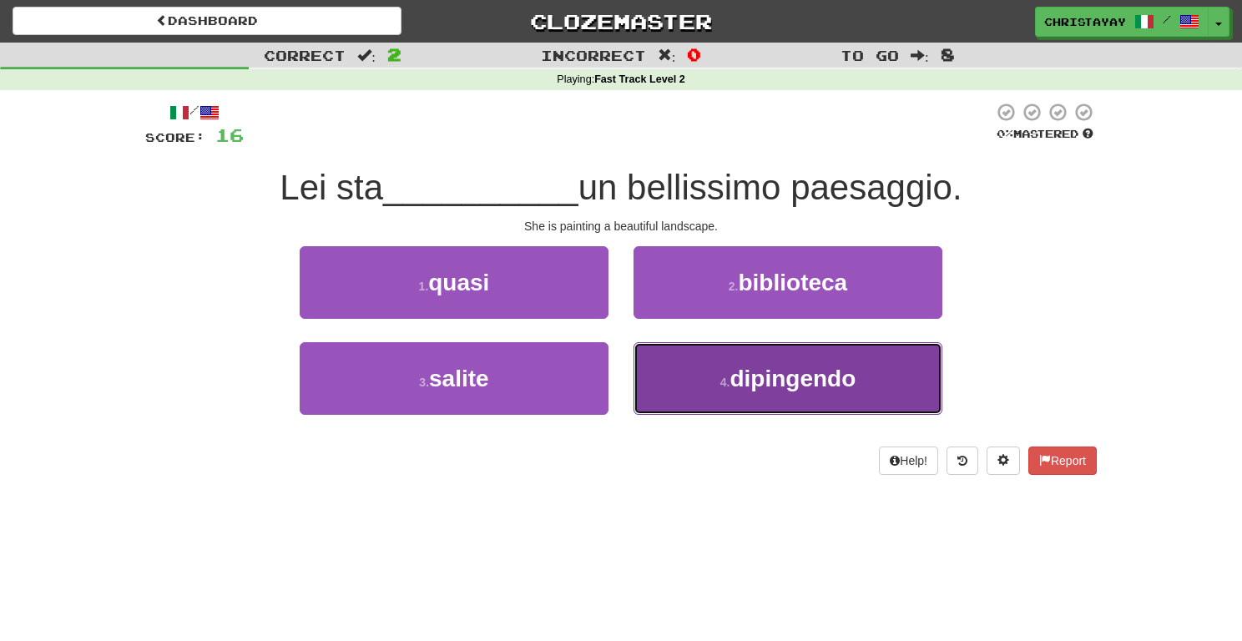
click at [728, 362] on button "4 . dipingendo" at bounding box center [787, 378] width 309 height 73
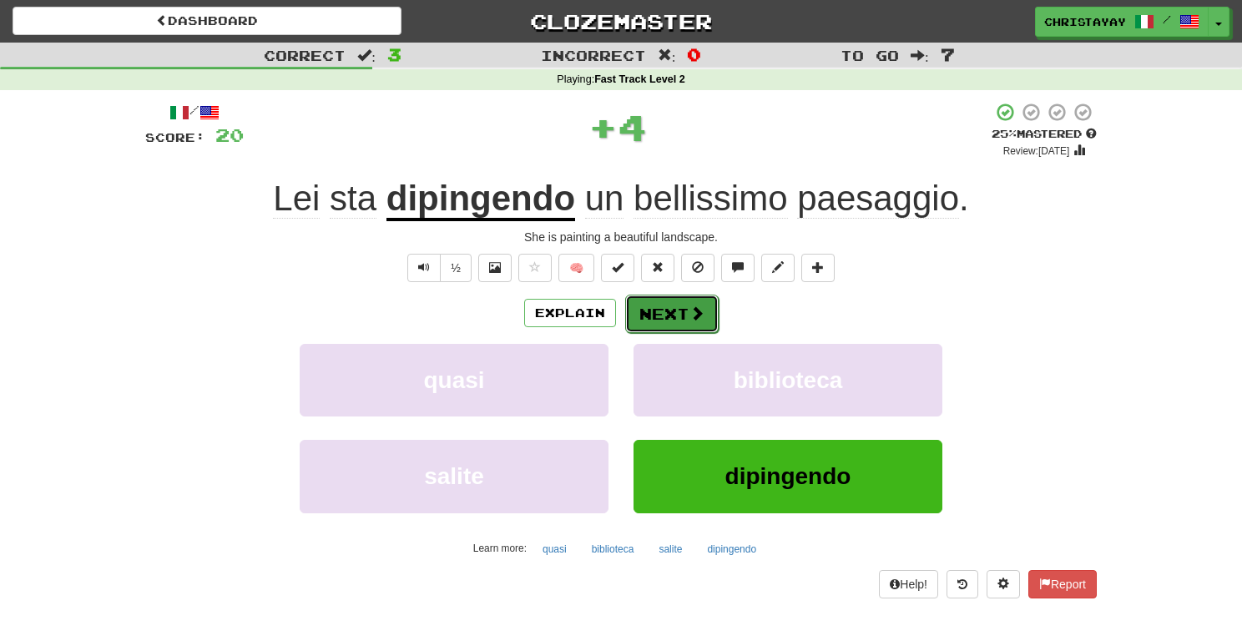
click at [665, 312] on button "Next" at bounding box center [671, 314] width 93 height 38
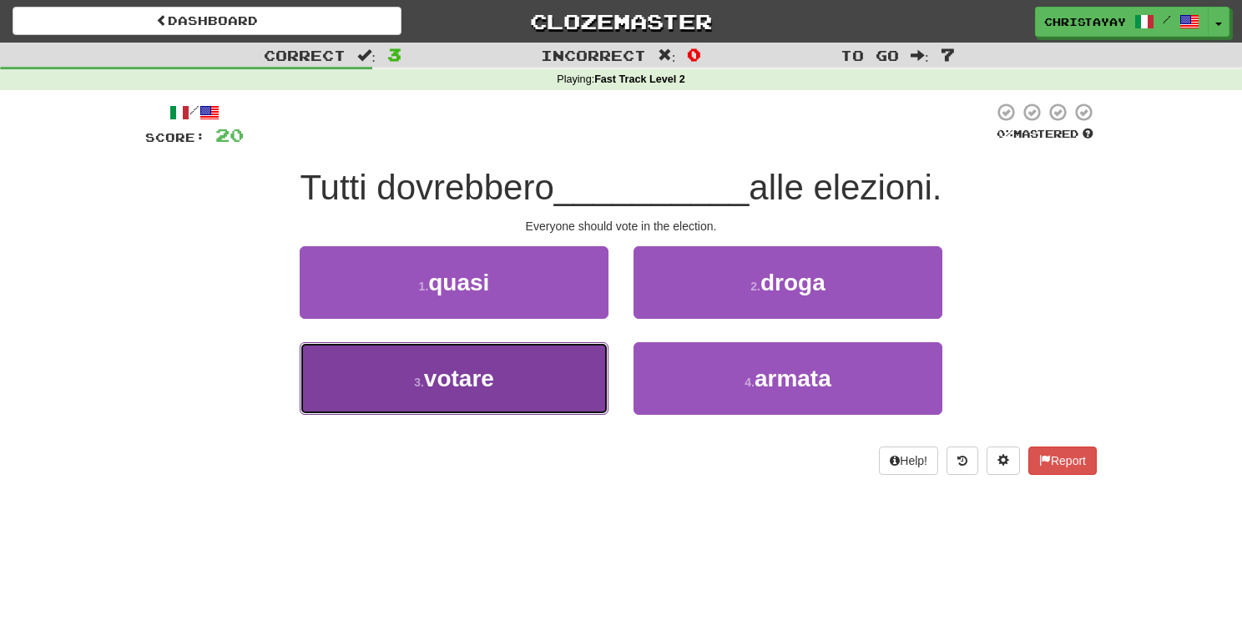
click at [564, 372] on button "3 . votare" at bounding box center [454, 378] width 309 height 73
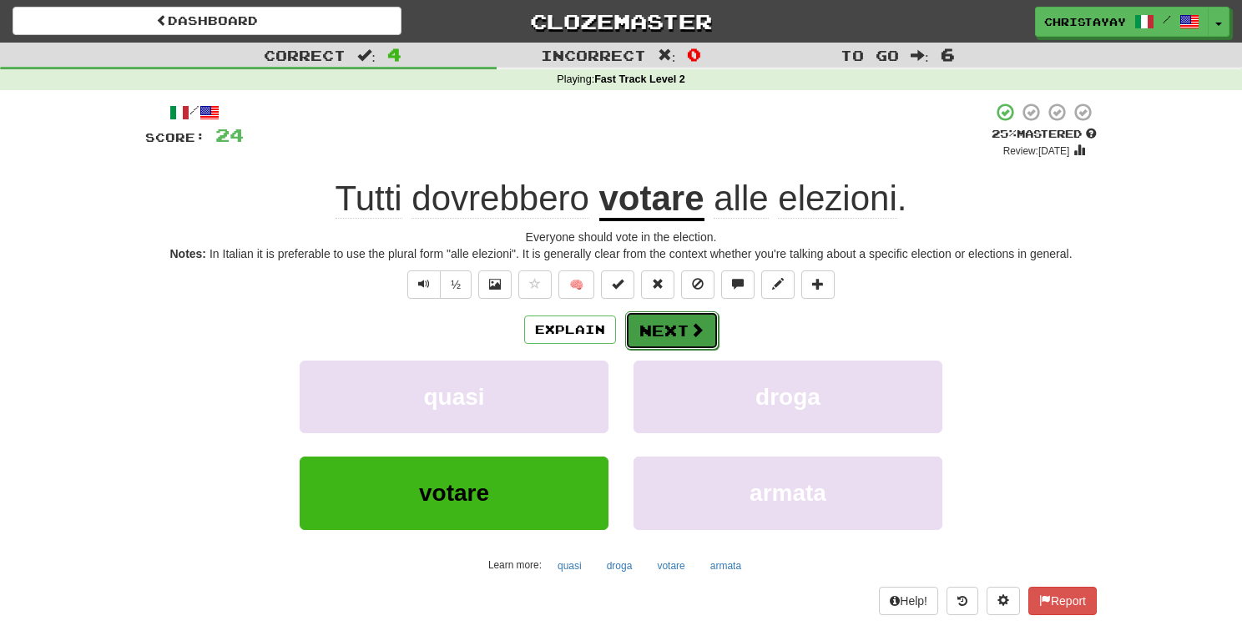
click at [687, 320] on button "Next" at bounding box center [671, 330] width 93 height 38
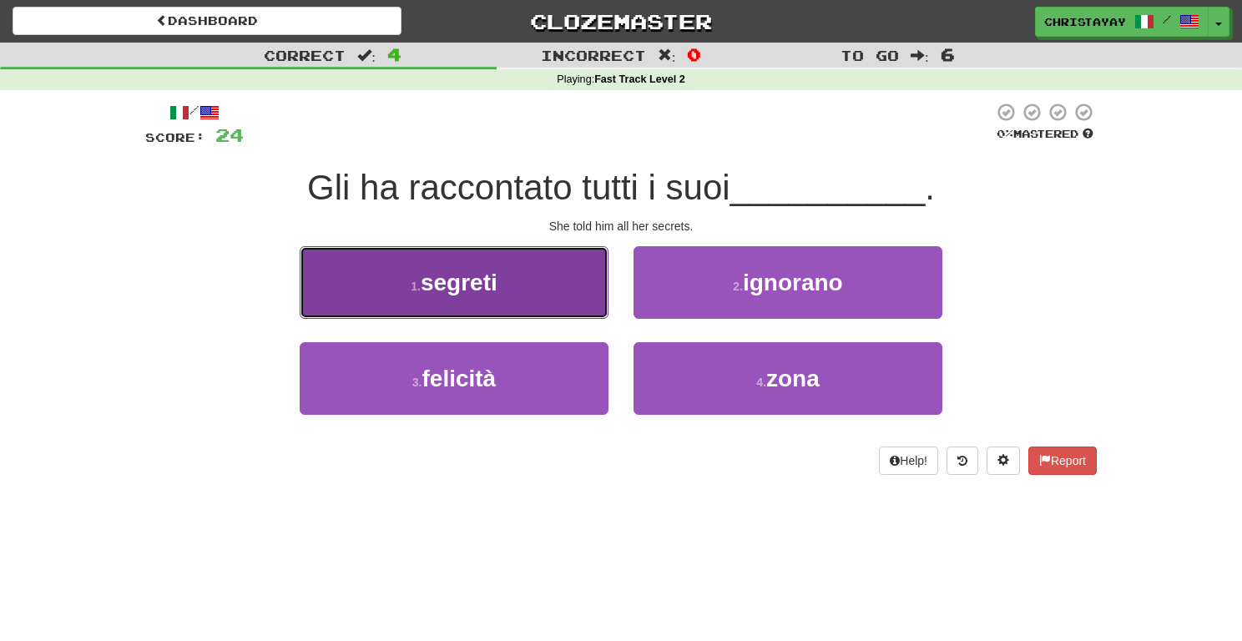
click at [569, 315] on button "1 . [PERSON_NAME]" at bounding box center [454, 282] width 309 height 73
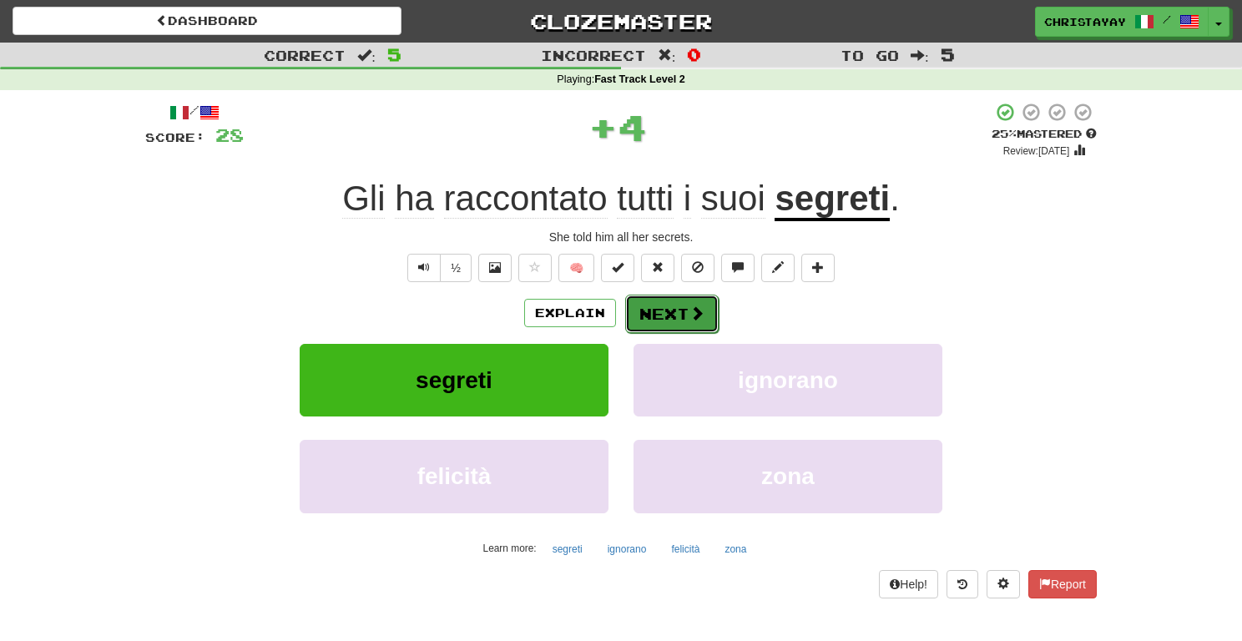
click at [698, 318] on span at bounding box center [696, 312] width 15 height 15
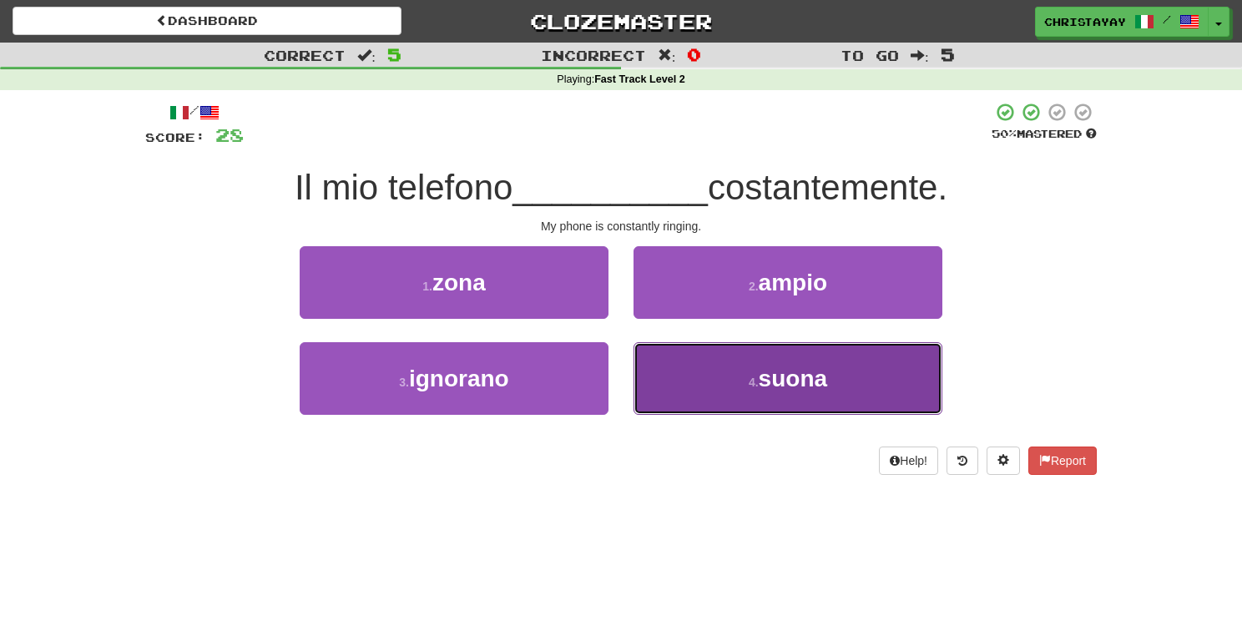
click at [719, 348] on button "4 . suona" at bounding box center [787, 378] width 309 height 73
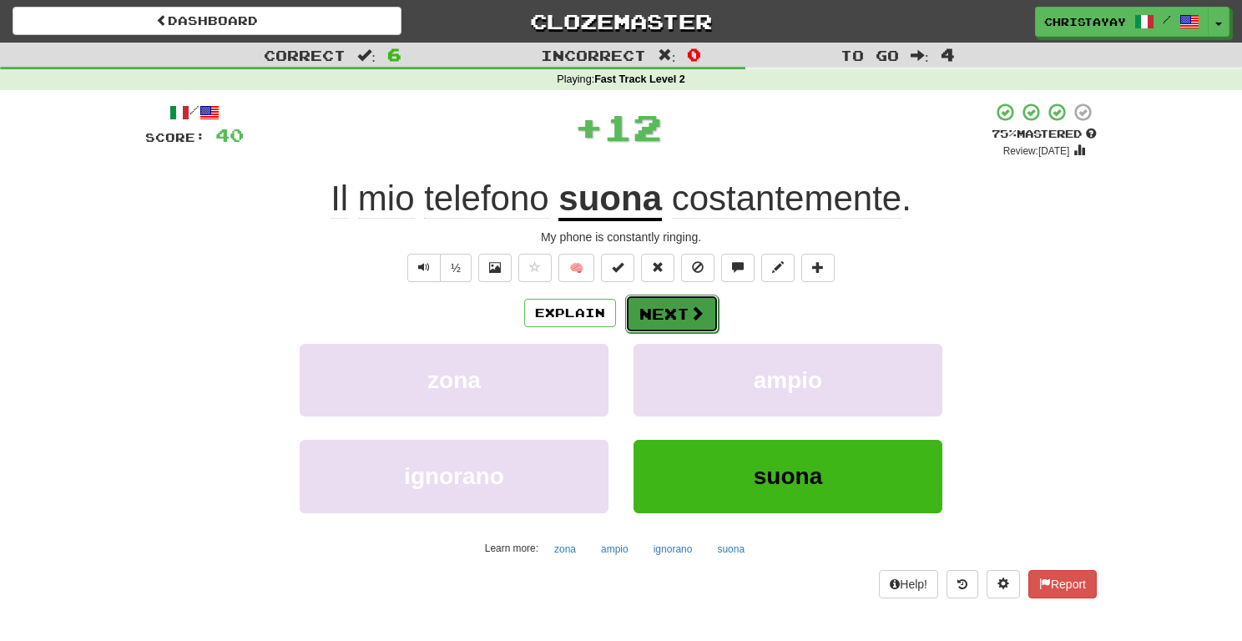
click at [682, 327] on button "Next" at bounding box center [671, 314] width 93 height 38
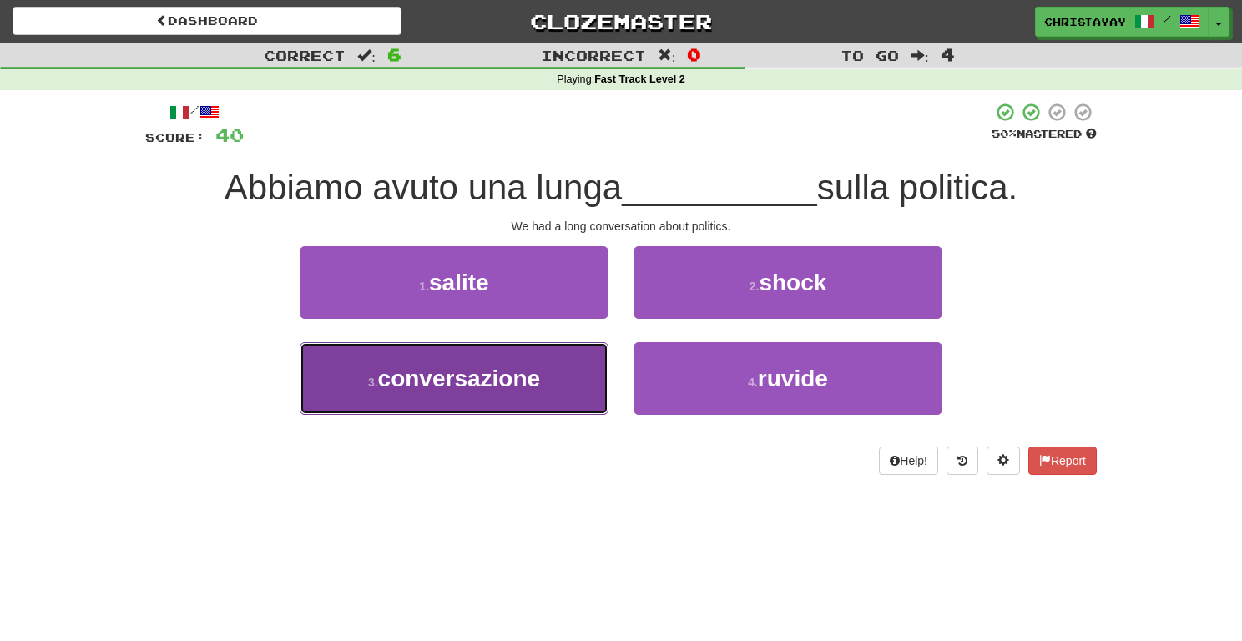
click at [578, 370] on button "3 . conversazione" at bounding box center [454, 378] width 309 height 73
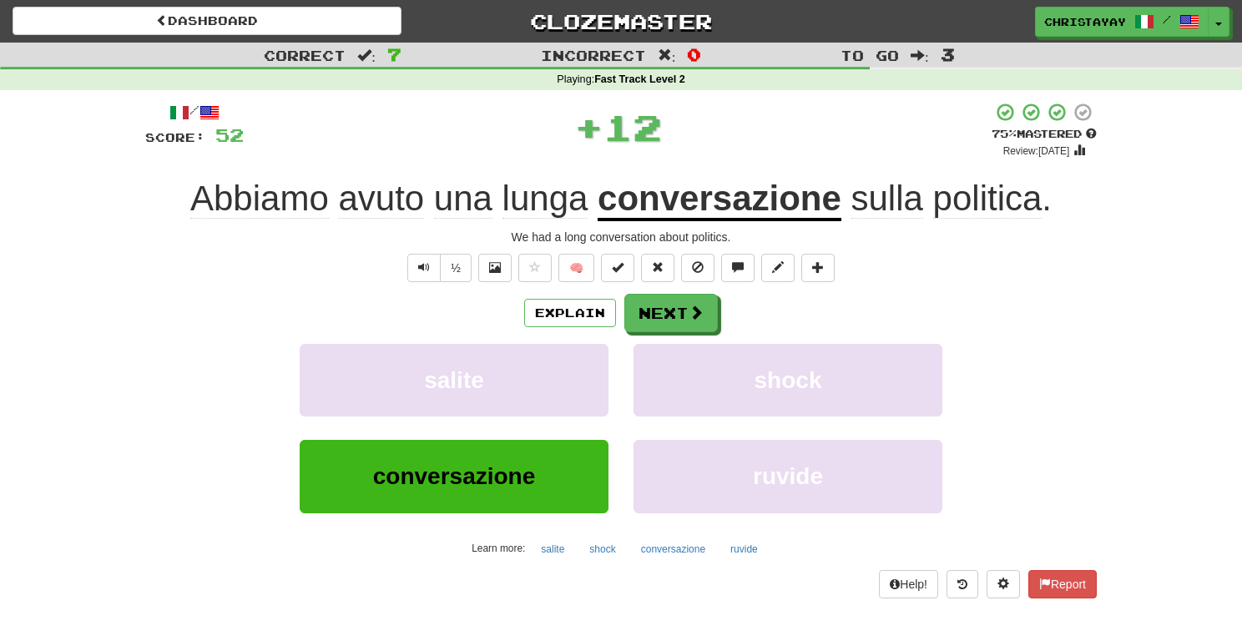
click at [656, 333] on div "Explain Next salite shock conversazione ruvide Learn more: salite shock convers…" at bounding box center [620, 428] width 951 height 268
click at [655, 322] on button "Next" at bounding box center [671, 314] width 93 height 38
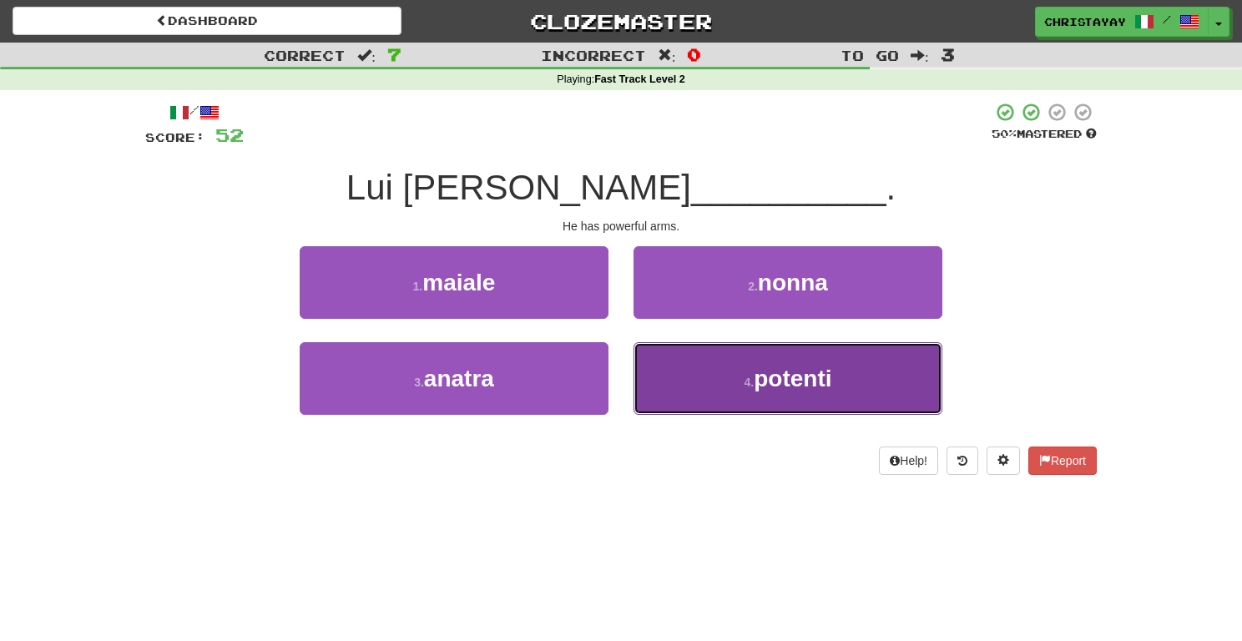
click at [659, 355] on button "4 . potenti" at bounding box center [787, 378] width 309 height 73
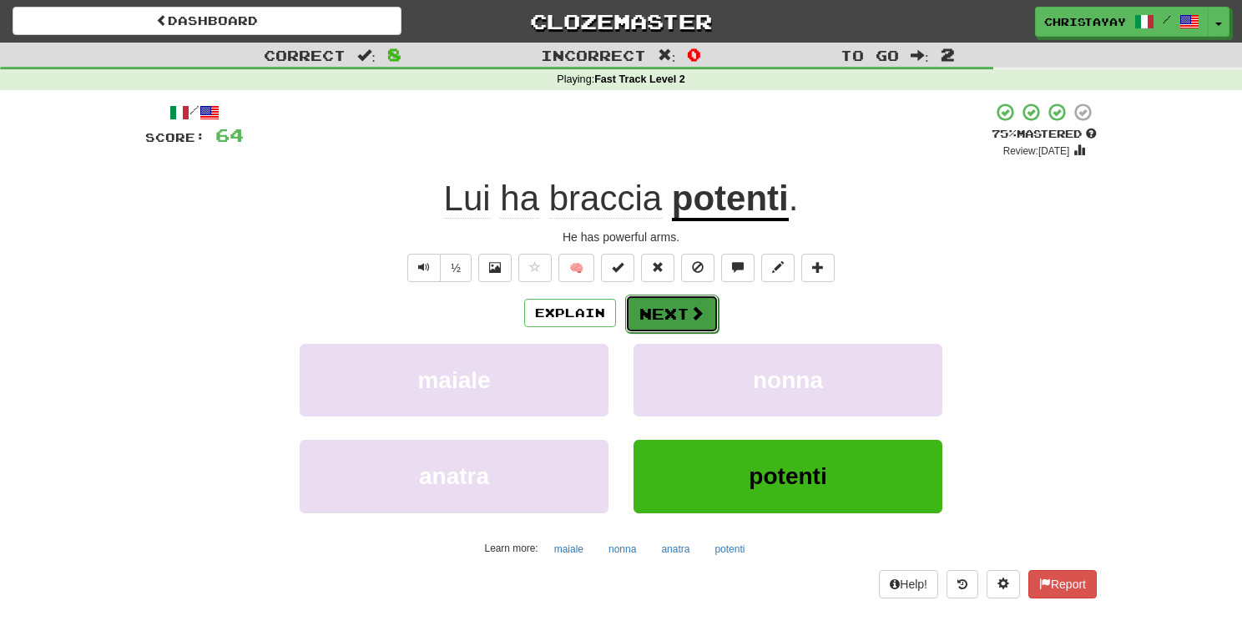
click at [660, 316] on button "Next" at bounding box center [671, 314] width 93 height 38
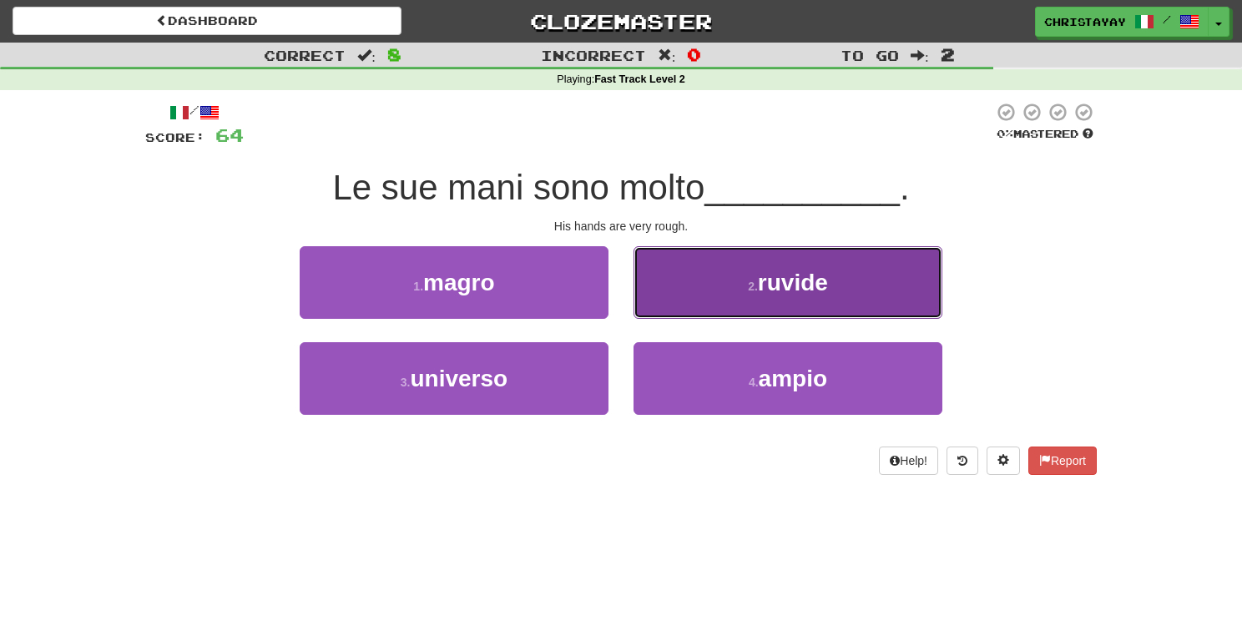
click at [664, 290] on button "2 . ruvide" at bounding box center [787, 282] width 309 height 73
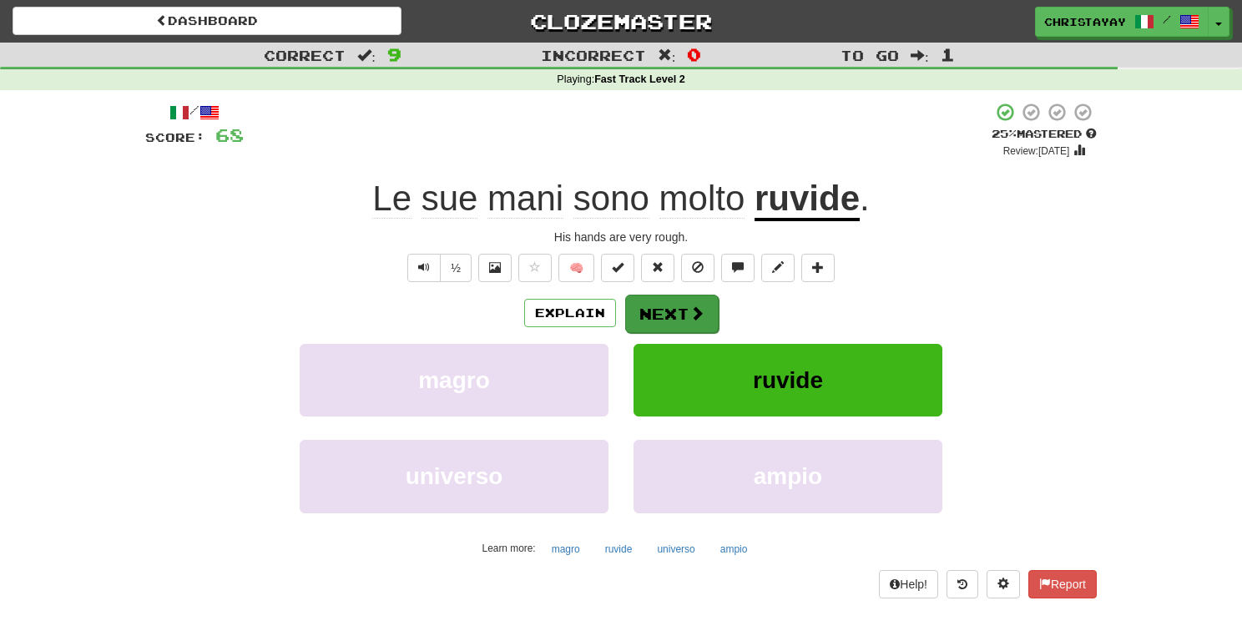
click at [672, 294] on div "Explain Next" at bounding box center [620, 313] width 951 height 38
click at [666, 313] on button "Next" at bounding box center [671, 314] width 93 height 38
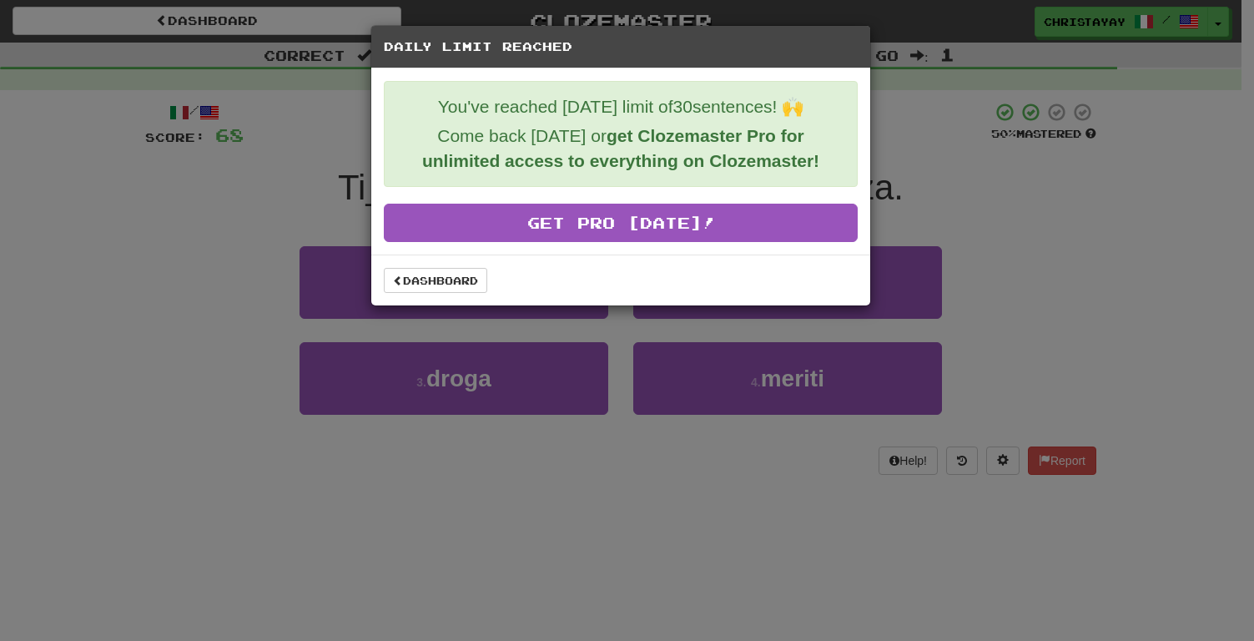
click at [465, 299] on div "Dashboard" at bounding box center [620, 279] width 499 height 51
click at [463, 279] on link "Dashboard" at bounding box center [435, 280] width 103 height 25
